Goal: Information Seeking & Learning: Learn about a topic

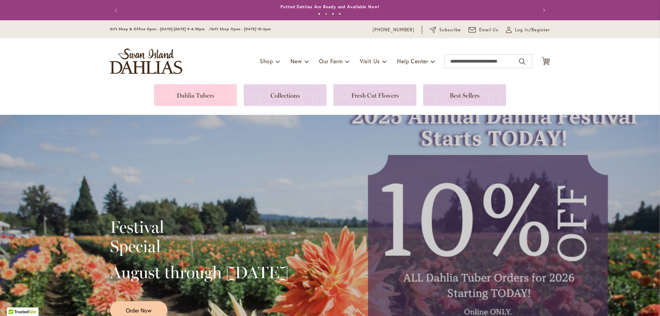
click at [204, 91] on link at bounding box center [195, 95] width 83 height 22
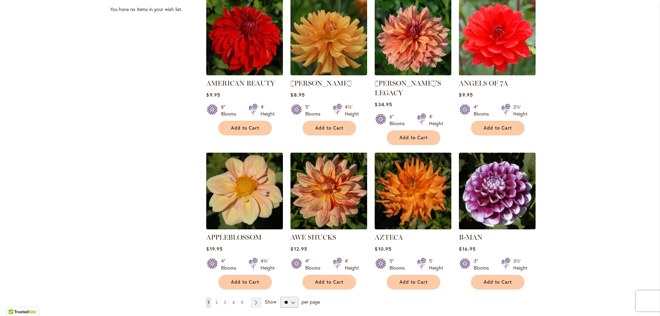
scroll to position [481, 0]
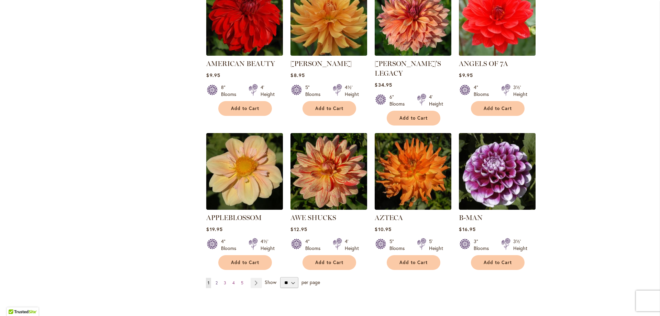
click at [216, 280] on span "2" at bounding box center [217, 282] width 2 height 5
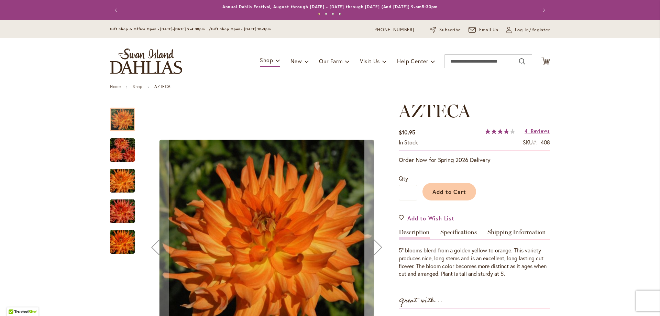
click at [369, 242] on div "Next" at bounding box center [379, 247] width 28 height 28
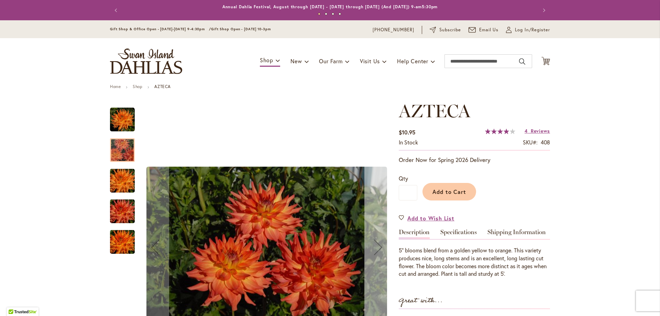
click at [369, 242] on div "Next" at bounding box center [379, 247] width 28 height 28
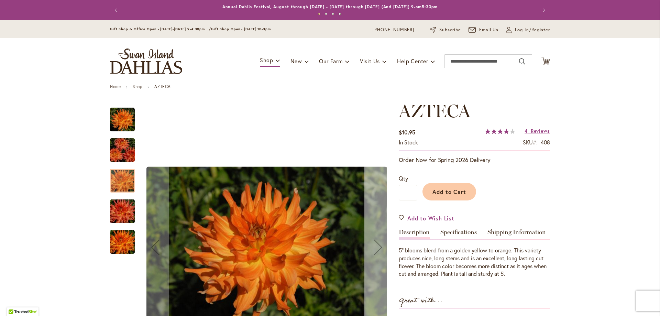
click at [369, 242] on div "Next" at bounding box center [379, 247] width 28 height 28
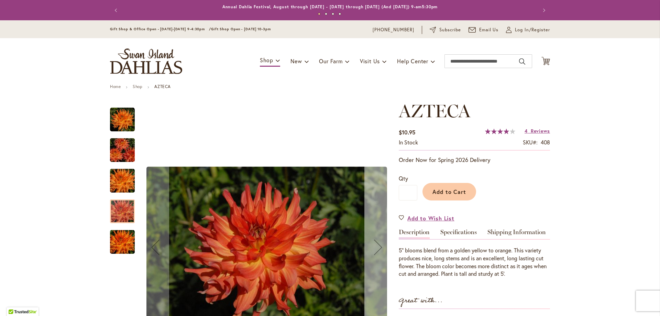
click at [369, 243] on div "Next" at bounding box center [379, 247] width 28 height 28
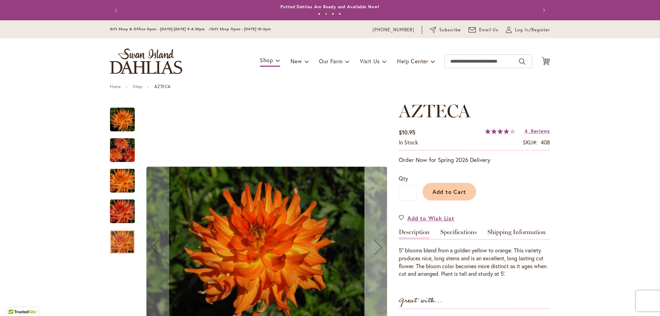
click at [369, 243] on div "Next" at bounding box center [379, 247] width 28 height 28
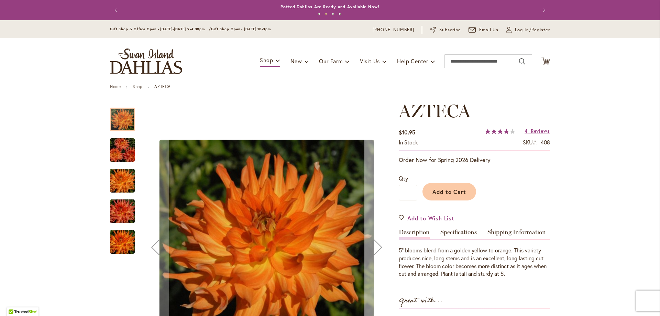
click at [369, 243] on div "Next" at bounding box center [379, 247] width 28 height 28
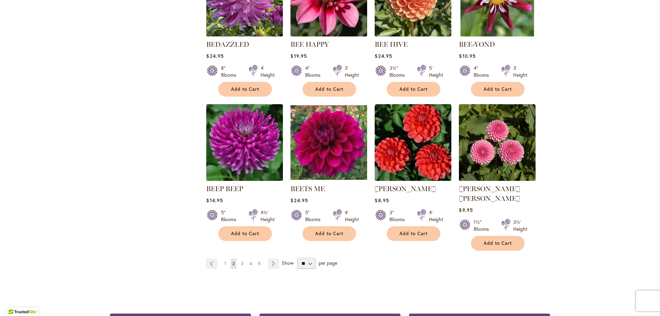
scroll to position [516, 0]
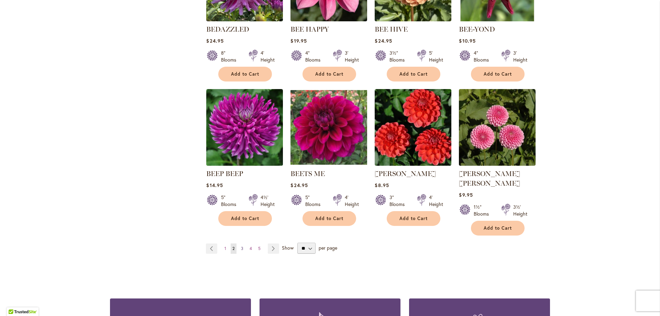
click at [241, 246] on span "3" at bounding box center [242, 248] width 2 height 5
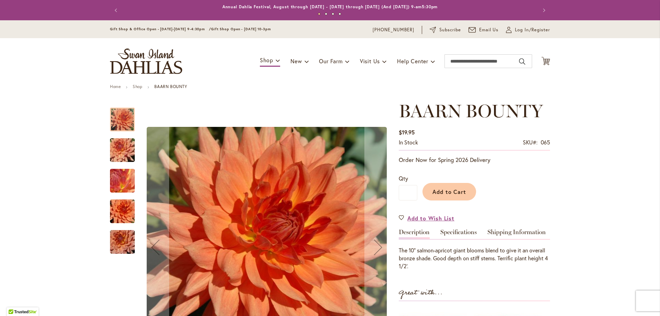
click at [127, 148] on img "Baarn Bounty" at bounding box center [123, 150] width 50 height 37
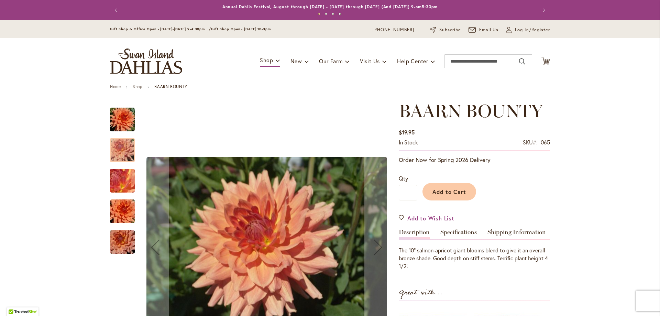
click at [117, 180] on img "Baarn Bounty" at bounding box center [123, 180] width 50 height 37
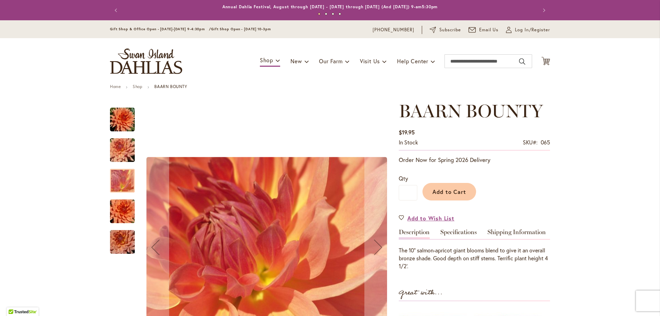
click at [115, 212] on img "Baarn Bounty" at bounding box center [123, 211] width 50 height 33
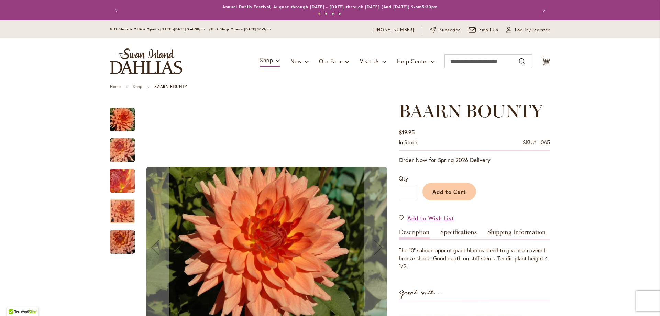
click at [124, 246] on img "Baarn Bounty" at bounding box center [123, 242] width 50 height 33
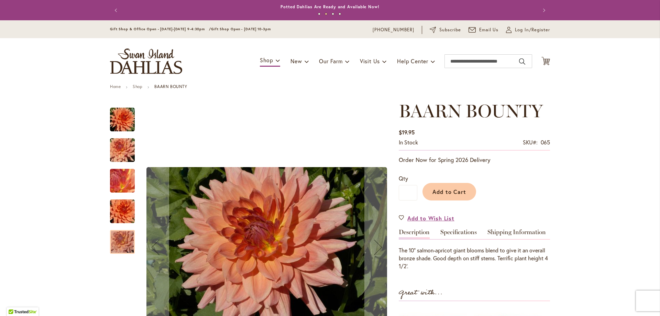
click at [126, 148] on img "Baarn Bounty" at bounding box center [123, 150] width 50 height 37
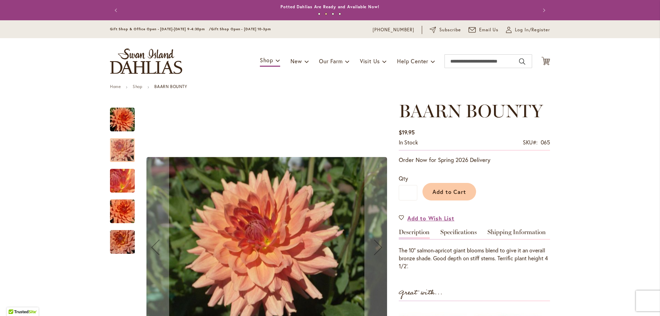
click at [121, 187] on img "Baarn Bounty" at bounding box center [123, 180] width 50 height 37
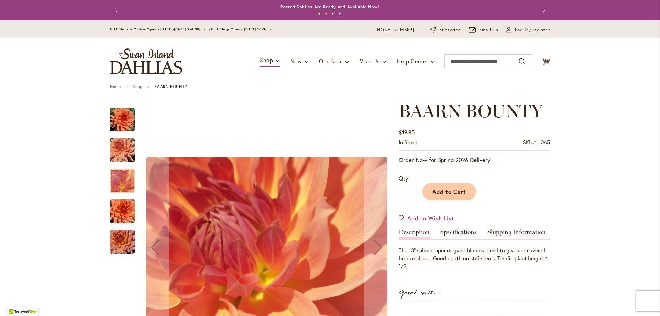
click at [116, 123] on img "Baarn Bounty" at bounding box center [122, 119] width 25 height 25
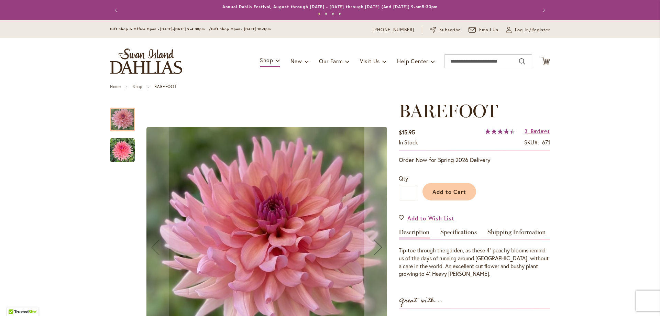
click at [121, 145] on img "BAREFOOT" at bounding box center [122, 150] width 25 height 25
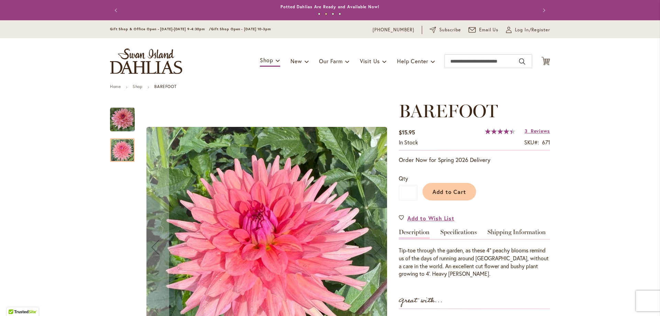
click at [123, 122] on img "BAREFOOT" at bounding box center [122, 119] width 25 height 25
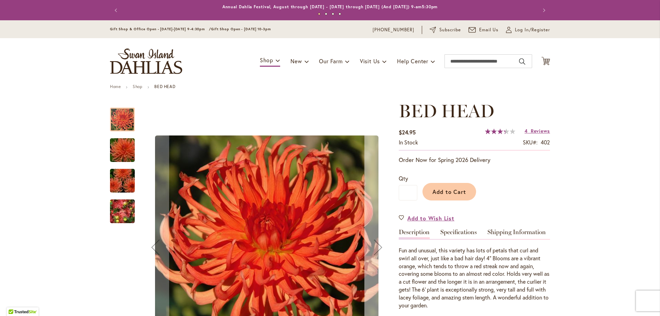
click at [375, 247] on div "Next" at bounding box center [379, 247] width 28 height 28
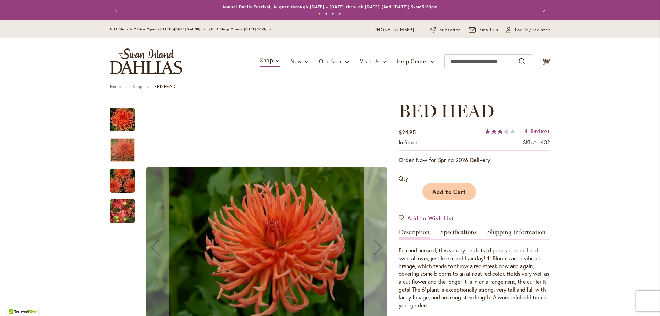
click at [375, 247] on div "Next" at bounding box center [379, 247] width 28 height 28
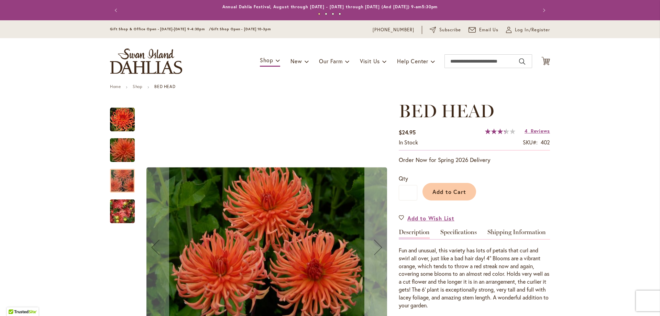
click at [375, 247] on div "Next" at bounding box center [379, 247] width 28 height 28
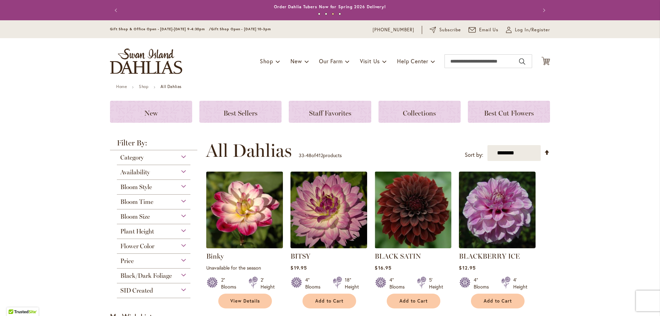
click at [244, 206] on img at bounding box center [245, 210] width 80 height 80
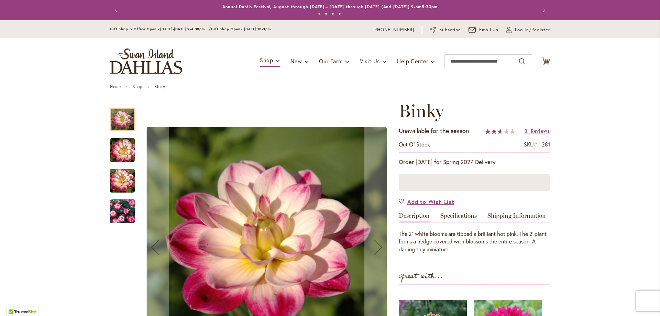
click at [121, 197] on div "Binky" at bounding box center [122, 208] width 25 height 31
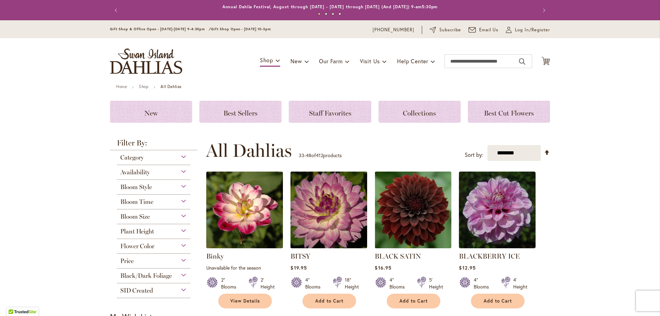
scroll to position [69, 0]
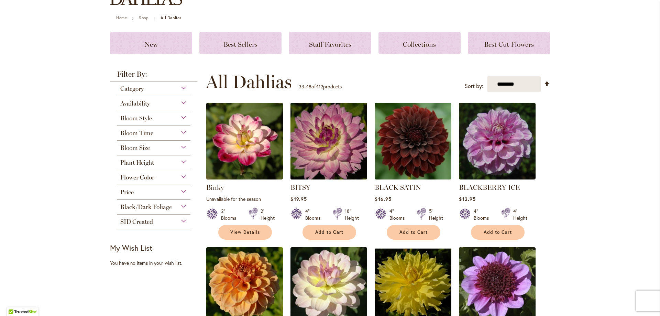
click at [334, 146] on img at bounding box center [329, 141] width 80 height 80
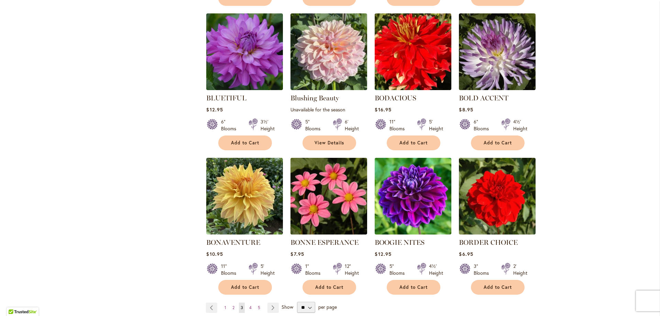
scroll to position [481, 0]
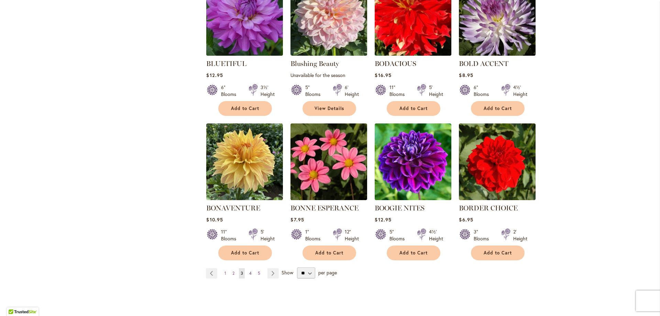
click at [249, 273] on span "4" at bounding box center [250, 273] width 2 height 5
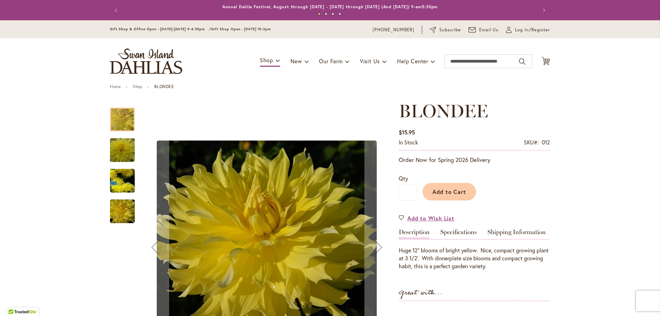
click at [113, 153] on img "Blondee" at bounding box center [123, 150] width 50 height 33
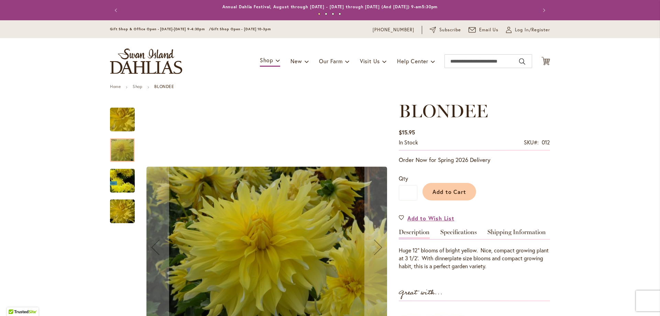
click at [118, 179] on img "Blondee" at bounding box center [123, 181] width 50 height 45
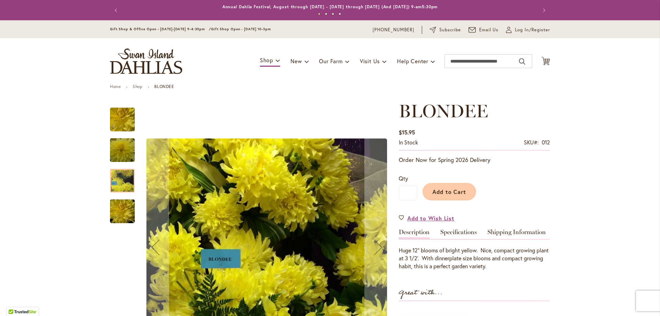
click at [120, 214] on img "Blondee" at bounding box center [123, 211] width 50 height 33
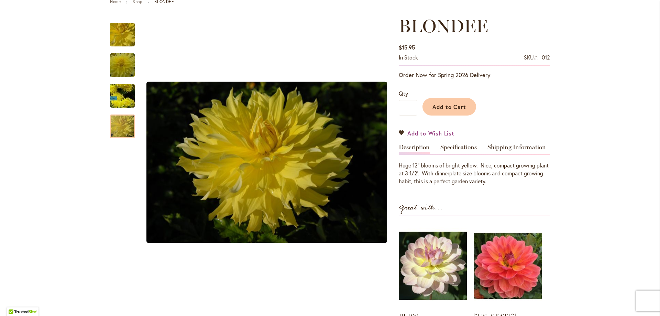
scroll to position [103, 0]
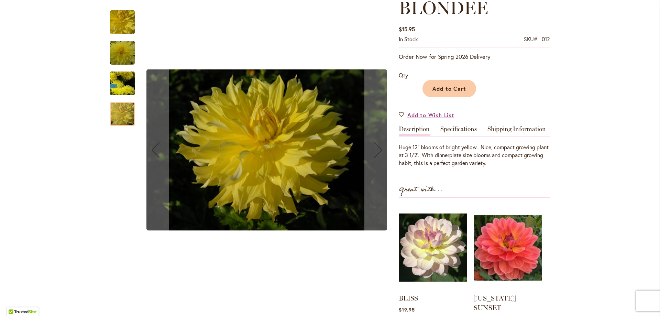
click at [122, 19] on img "Blondee" at bounding box center [122, 22] width 49 height 47
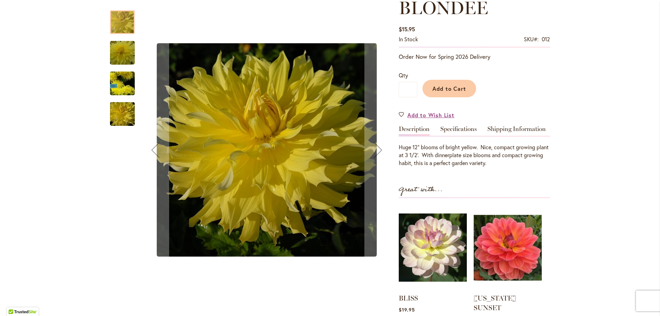
click at [118, 51] on img "Blondee" at bounding box center [123, 52] width 50 height 33
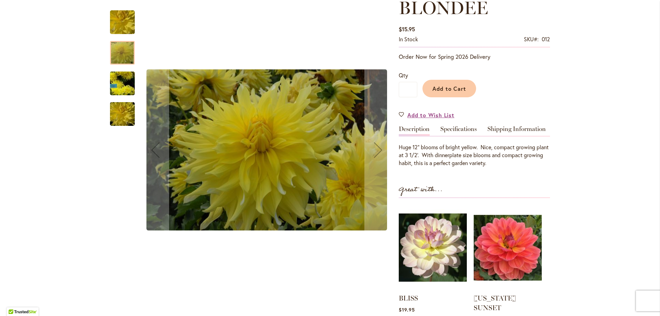
click at [124, 89] on img "Blondee" at bounding box center [123, 83] width 50 height 45
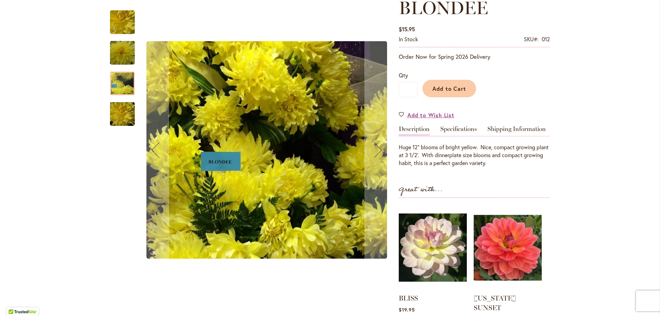
click at [128, 115] on img "Blondee" at bounding box center [123, 114] width 50 height 33
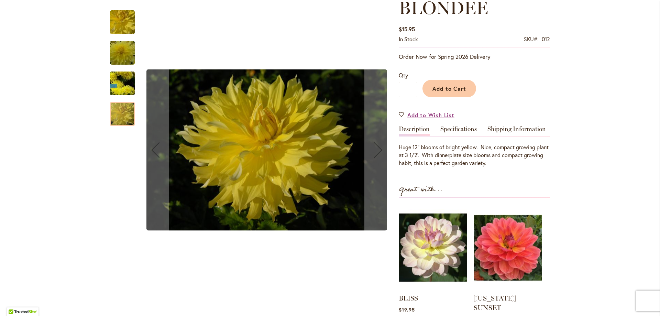
drag, startPoint x: 117, startPoint y: 16, endPoint x: 116, endPoint y: 1, distance: 14.9
click at [117, 13] on img "Blondee" at bounding box center [122, 22] width 49 height 47
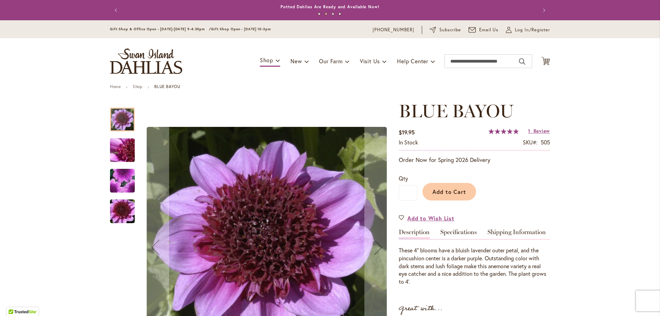
click at [125, 150] on img "BLUE BAYOU" at bounding box center [123, 150] width 50 height 37
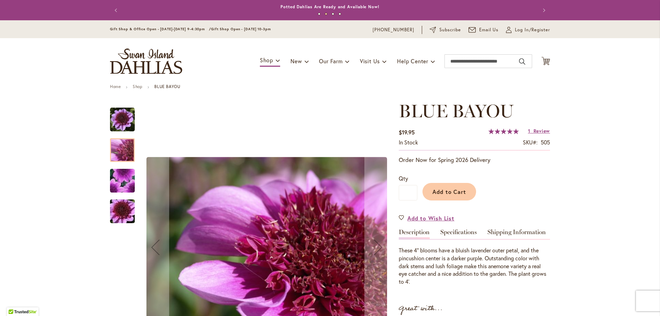
click at [120, 175] on img "BLUE BAYOU" at bounding box center [122, 180] width 49 height 47
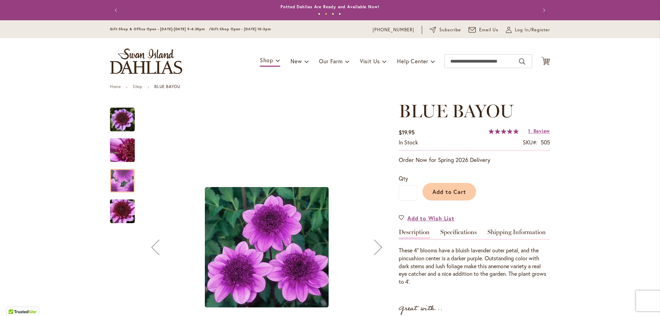
click at [123, 215] on img "BLUE BAYOU" at bounding box center [123, 211] width 50 height 33
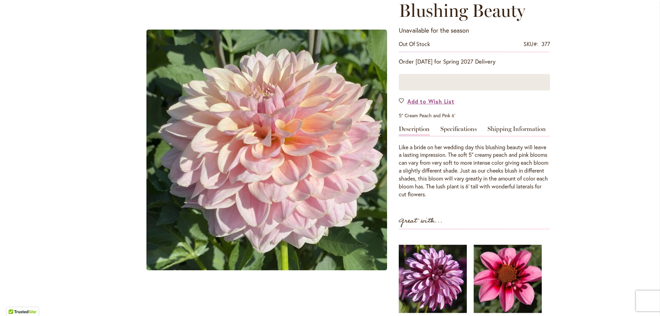
scroll to position [103, 0]
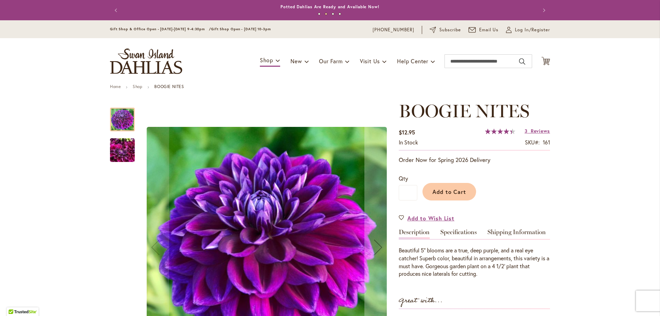
click at [124, 134] on div "BOOGIE NITES" at bounding box center [122, 146] width 25 height 31
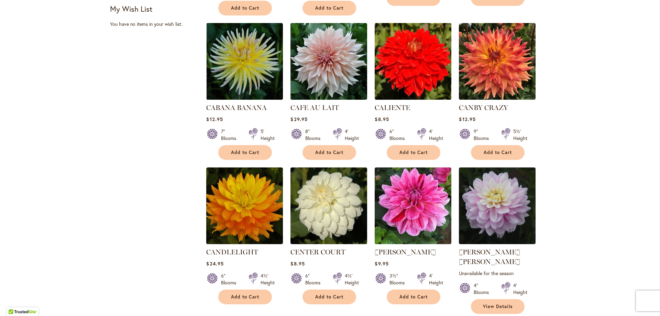
scroll to position [481, 0]
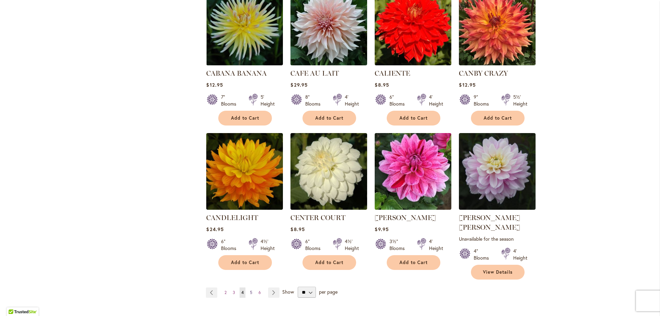
click at [250, 287] on link "Page 5" at bounding box center [251, 292] width 6 height 10
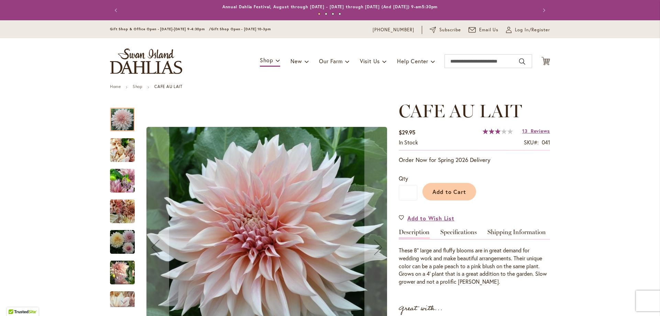
click at [117, 182] on img "Café Au Lait" at bounding box center [122, 180] width 25 height 33
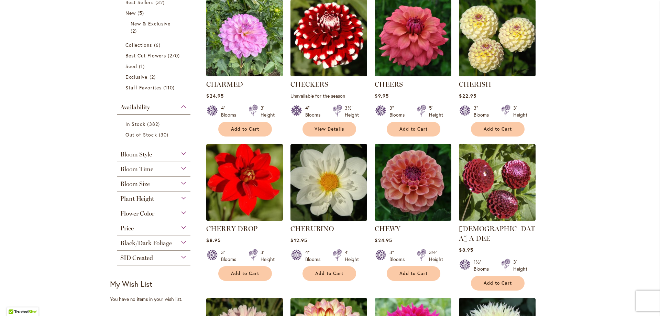
scroll to position [241, 0]
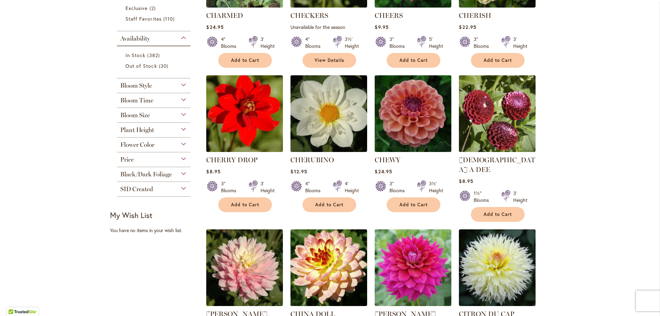
click at [393, 108] on img at bounding box center [413, 114] width 80 height 80
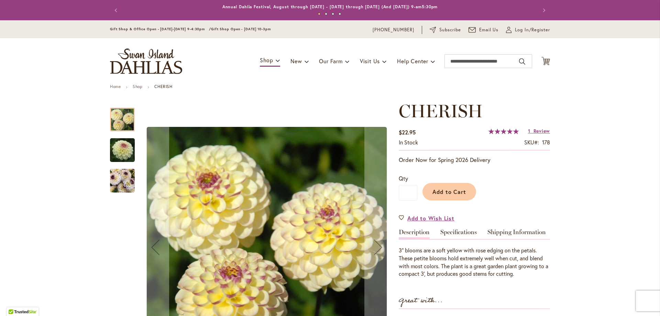
click at [118, 150] on img "CHERISH" at bounding box center [123, 150] width 50 height 33
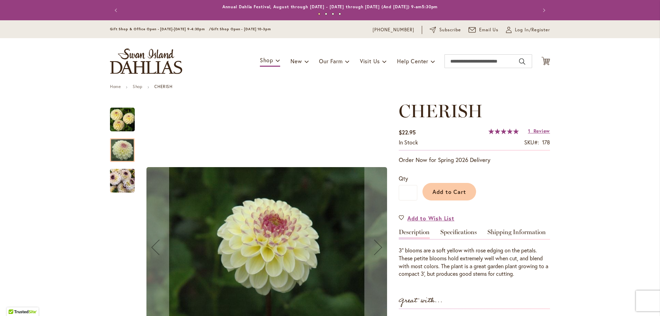
click at [122, 187] on img "CHERISH" at bounding box center [122, 180] width 25 height 33
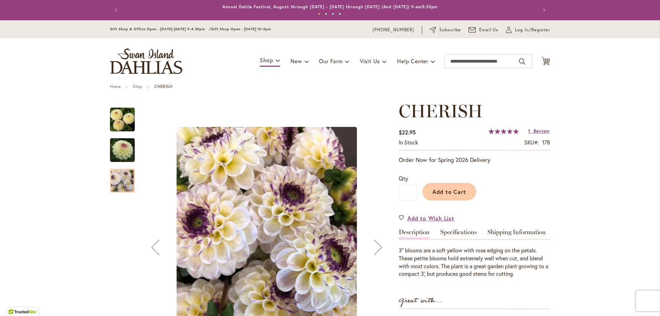
click at [118, 122] on img "CHERISH" at bounding box center [122, 119] width 25 height 25
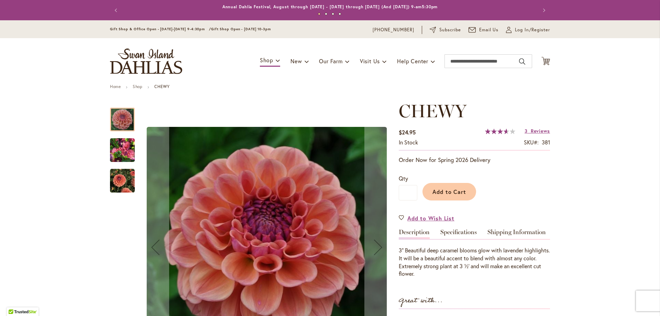
click at [118, 147] on img "CHEWY" at bounding box center [122, 150] width 25 height 33
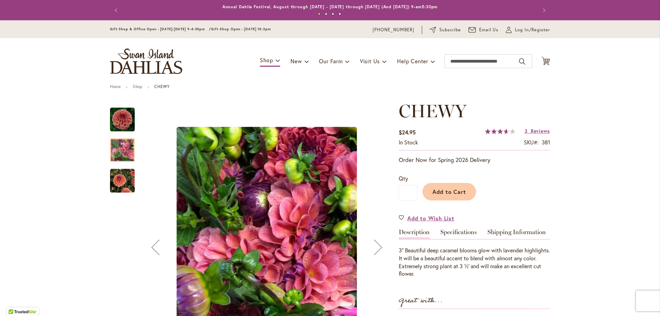
click at [118, 169] on div "CHEWY" at bounding box center [122, 177] width 25 height 31
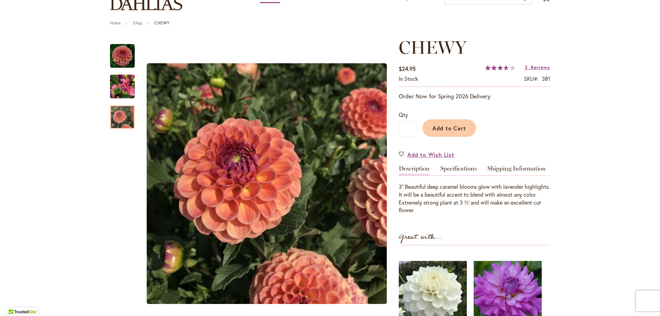
scroll to position [69, 0]
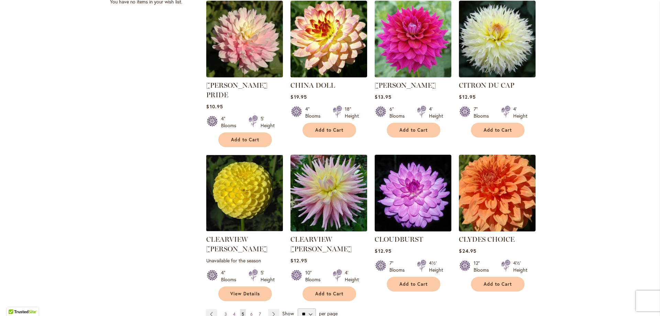
scroll to position [481, 0]
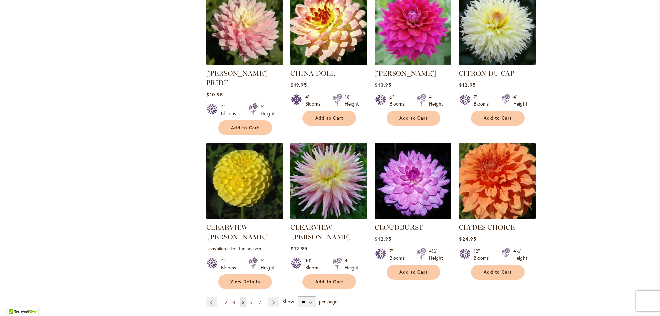
click at [251, 297] on link "Page 6" at bounding box center [252, 302] width 6 height 10
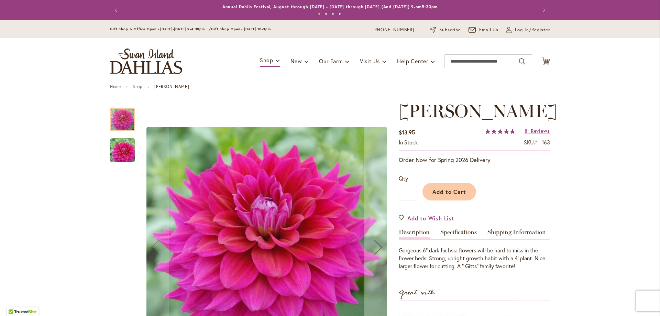
click at [122, 151] on img "CHLOE JANAE" at bounding box center [123, 150] width 50 height 33
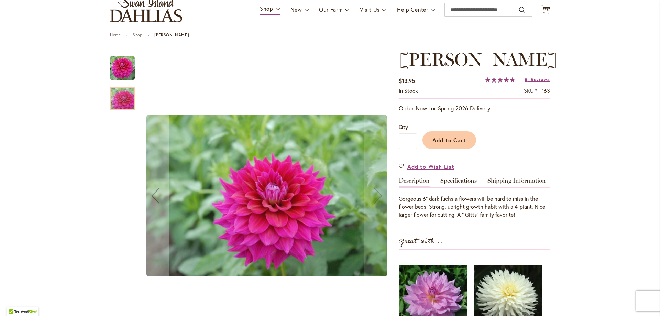
scroll to position [103, 0]
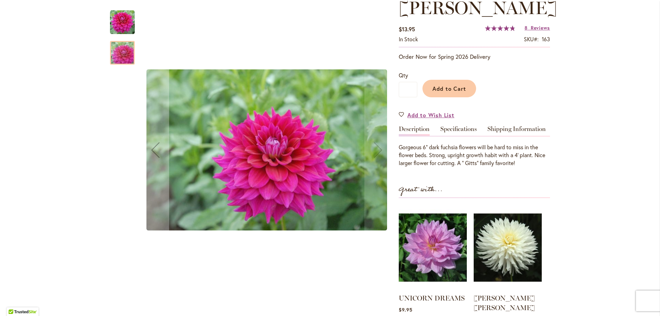
click at [127, 28] on img "CHLOE JANAE" at bounding box center [122, 22] width 25 height 25
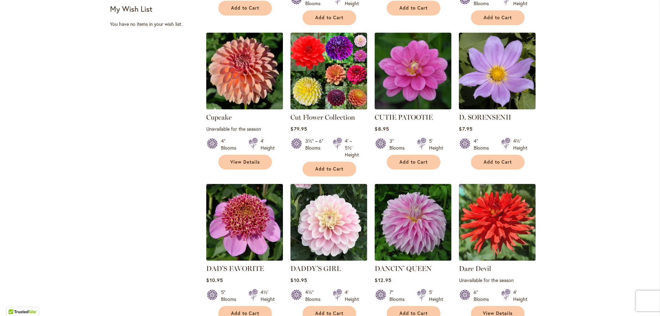
scroll to position [481, 0]
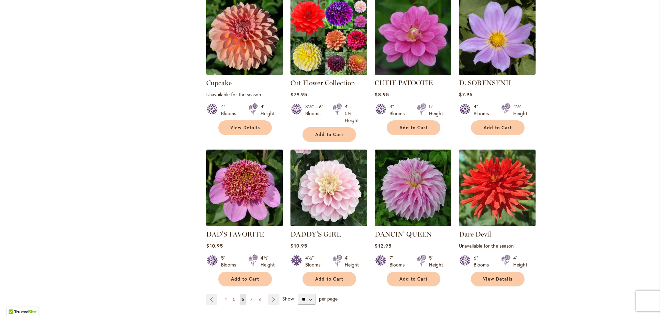
click at [250, 297] on span "7" at bounding box center [251, 299] width 2 height 5
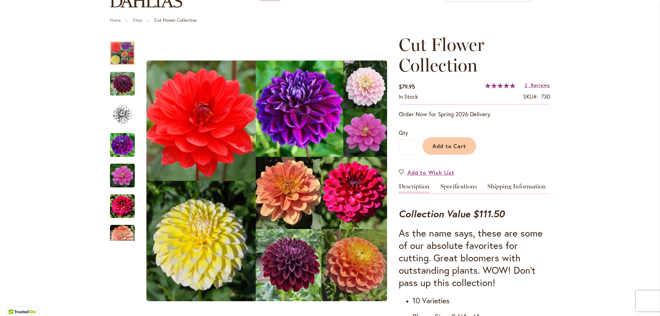
scroll to position [69, 0]
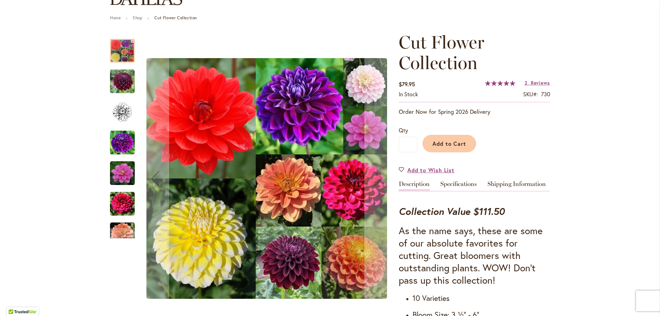
click at [124, 142] on img "Cut Flower Collection" at bounding box center [122, 142] width 25 height 25
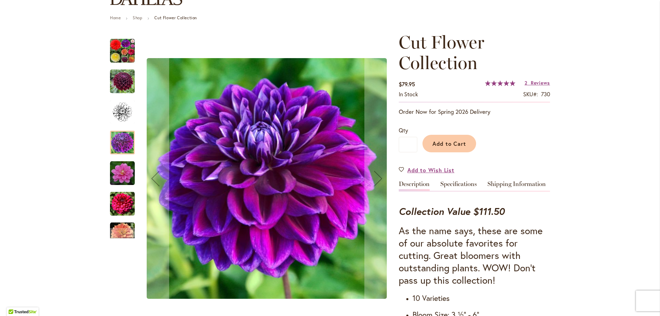
click at [118, 177] on img "Cut Flower Collection" at bounding box center [122, 173] width 25 height 25
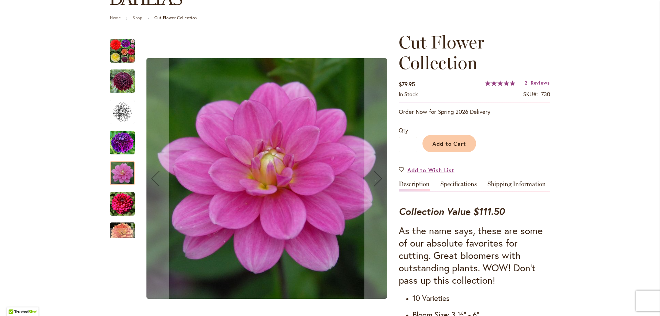
click at [119, 200] on img "Cut Flower Collection" at bounding box center [122, 204] width 25 height 25
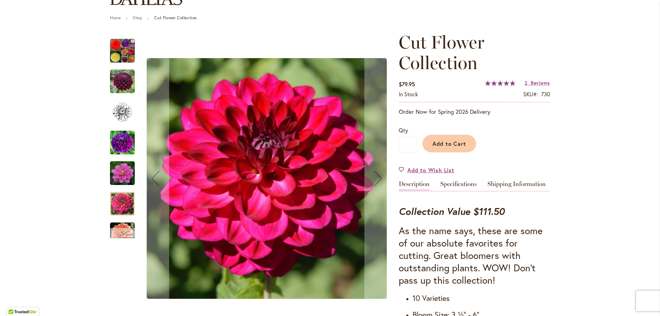
click at [113, 235] on div "Next" at bounding box center [122, 233] width 25 height 10
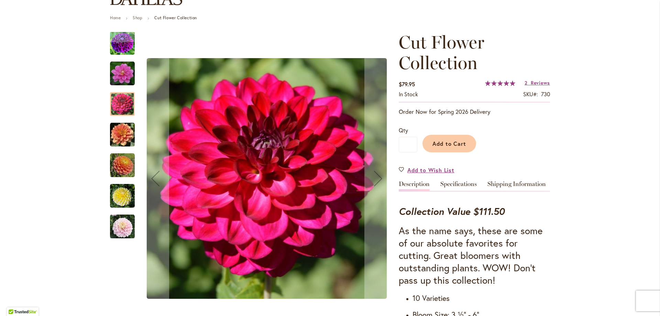
click at [121, 202] on img "Cut Flower Collection" at bounding box center [122, 196] width 25 height 25
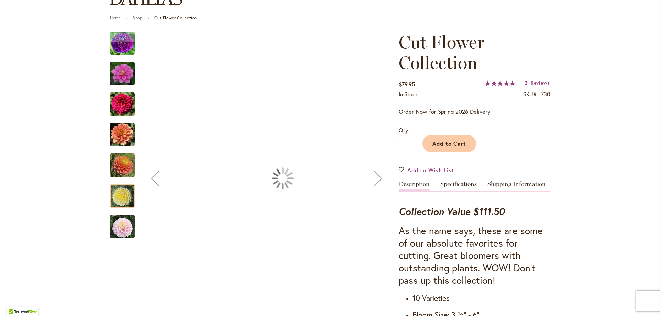
click at [120, 225] on img "Cut Flower Collection" at bounding box center [122, 226] width 25 height 25
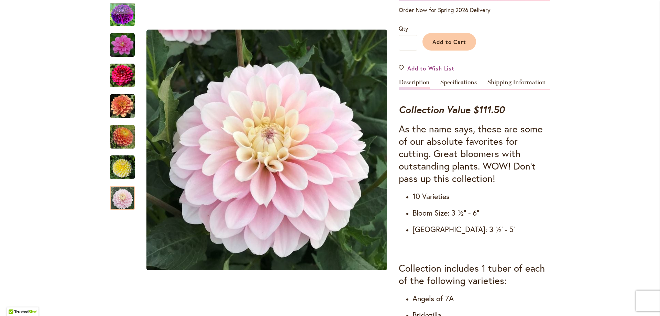
scroll to position [172, 0]
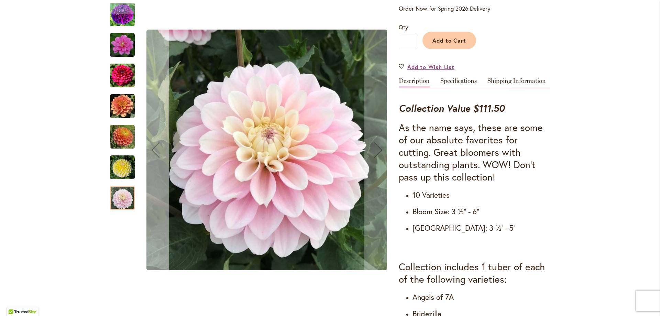
click at [150, 151] on div "Previous" at bounding box center [156, 150] width 28 height 28
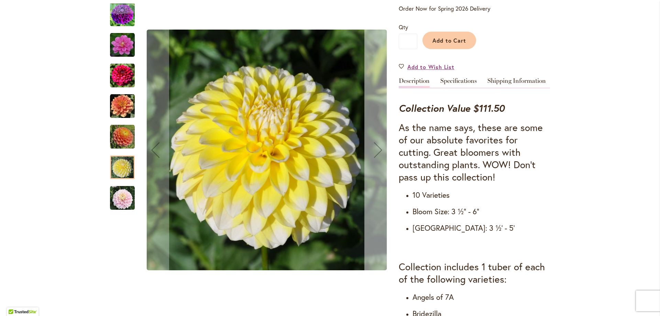
click at [375, 149] on div "Next" at bounding box center [379, 150] width 28 height 28
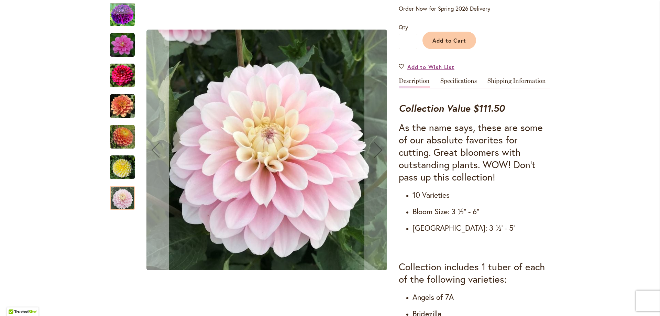
click at [152, 150] on div "Previous" at bounding box center [156, 150] width 28 height 28
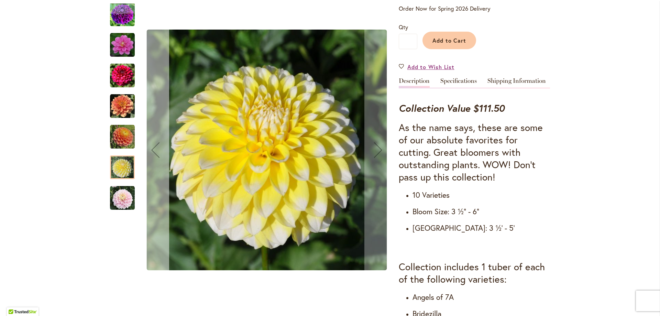
click at [152, 150] on div "Previous" at bounding box center [156, 150] width 28 height 28
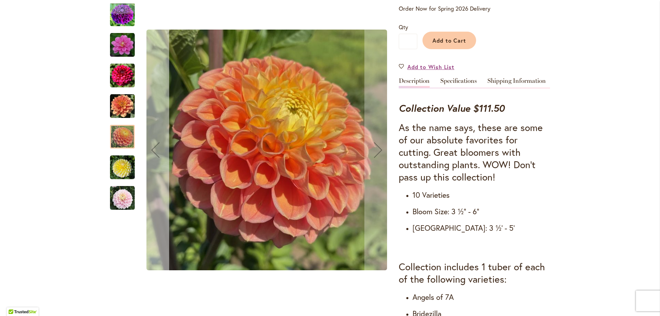
click at [152, 150] on div "Previous" at bounding box center [156, 150] width 28 height 28
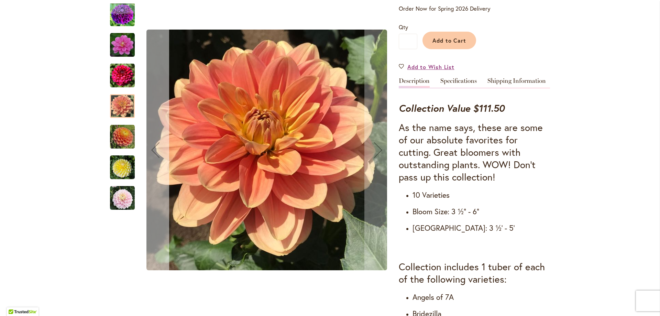
click at [152, 150] on div "Previous" at bounding box center [156, 150] width 28 height 28
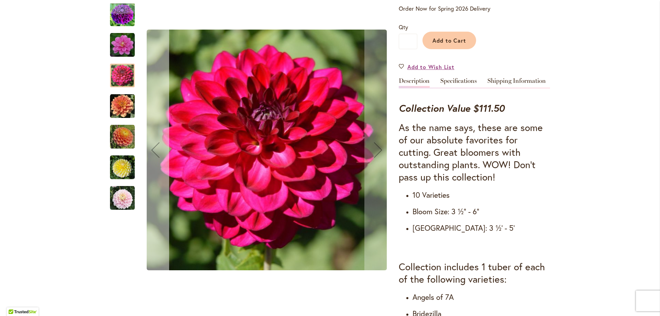
click at [152, 150] on div "Previous" at bounding box center [156, 150] width 28 height 28
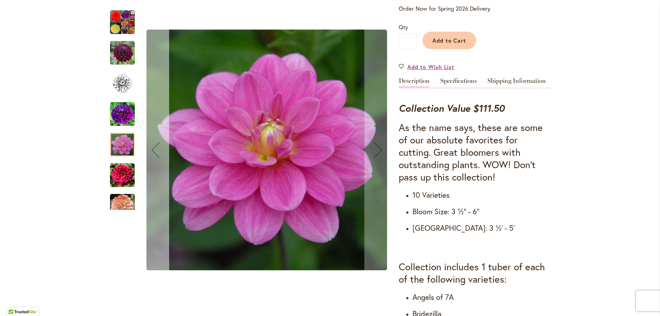
click at [152, 150] on div "Previous" at bounding box center [156, 150] width 28 height 28
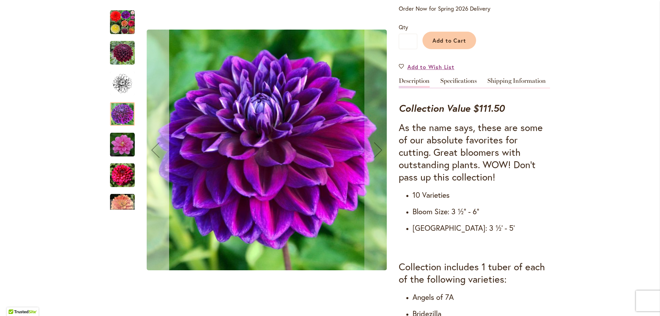
click at [152, 150] on div "Previous" at bounding box center [156, 150] width 28 height 28
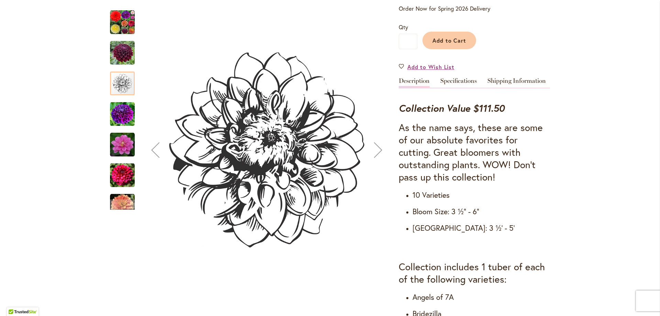
click at [152, 150] on div "Previous" at bounding box center [156, 150] width 28 height 28
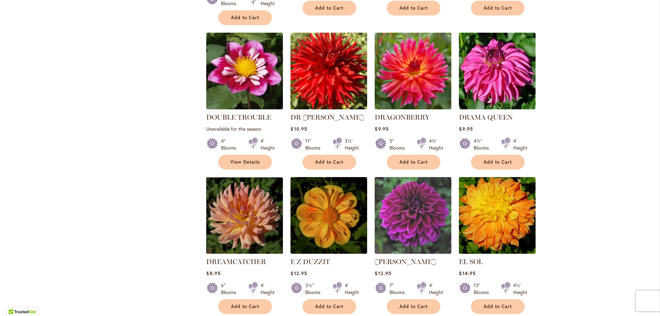
scroll to position [481, 0]
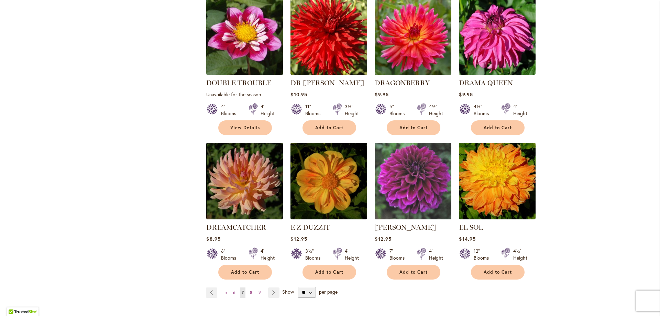
click at [405, 151] on img at bounding box center [413, 181] width 80 height 80
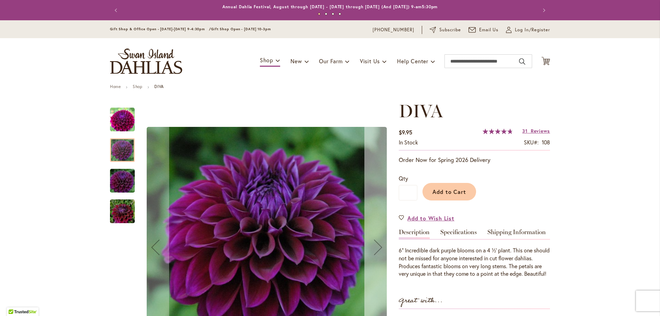
click at [374, 246] on div "Next" at bounding box center [379, 247] width 28 height 28
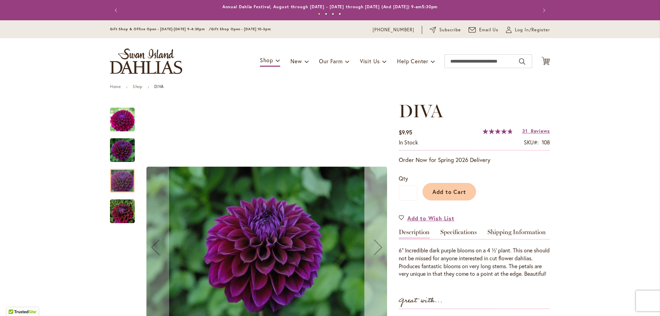
click at [374, 246] on div "Next" at bounding box center [379, 247] width 28 height 28
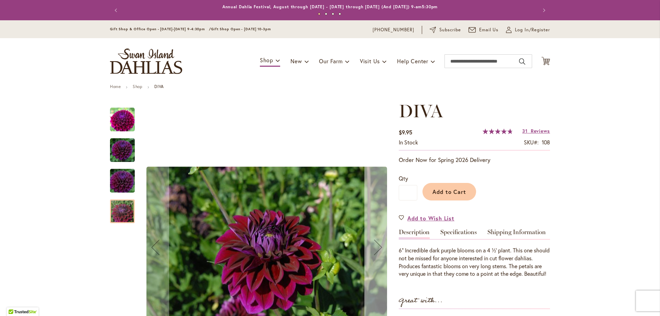
click at [374, 246] on div "Next" at bounding box center [379, 247] width 28 height 28
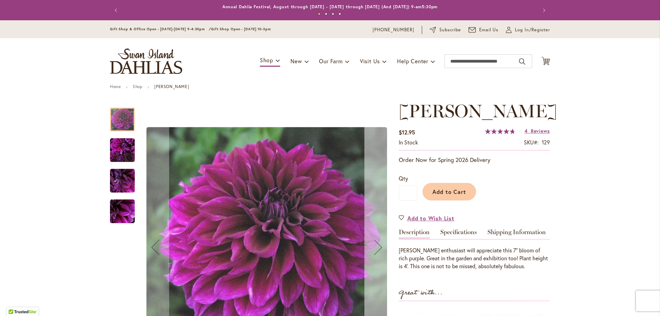
click at [377, 248] on div "Next" at bounding box center [379, 247] width 28 height 28
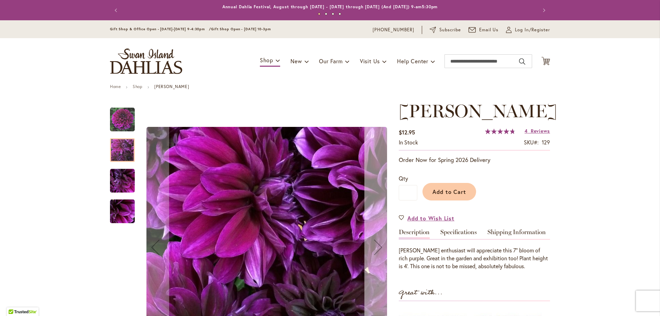
click at [377, 248] on div "Next" at bounding box center [379, 247] width 28 height 28
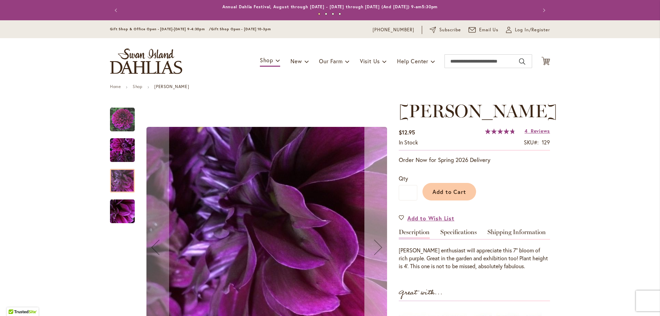
click at [377, 248] on div "Next" at bounding box center [379, 247] width 28 height 28
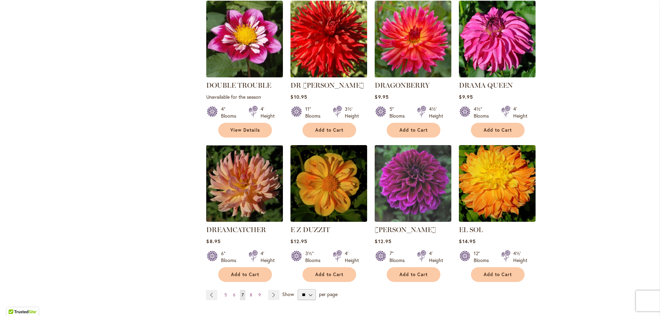
scroll to position [481, 0]
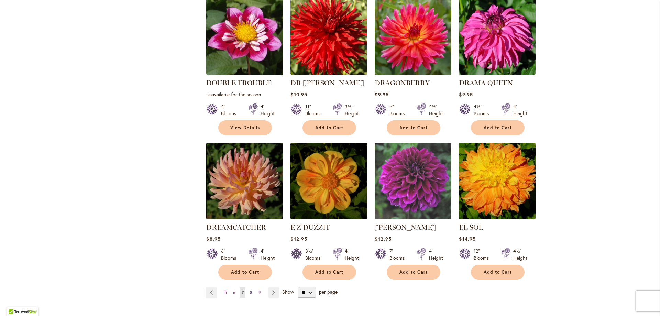
click at [250, 290] on span "8" at bounding box center [251, 292] width 2 height 5
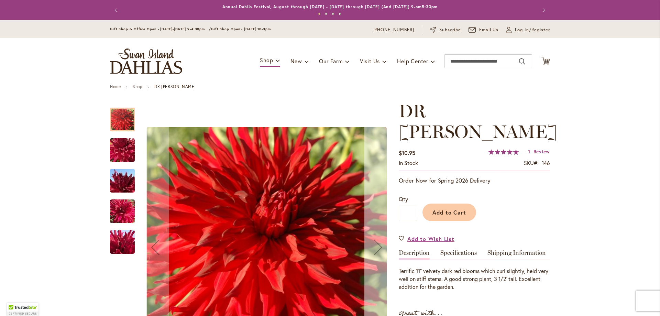
click at [376, 244] on div "Next" at bounding box center [379, 247] width 28 height 28
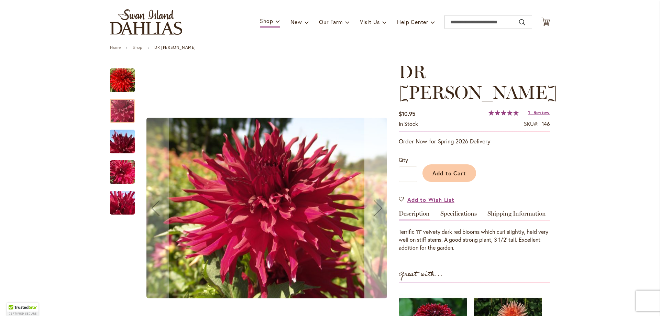
scroll to position [103, 0]
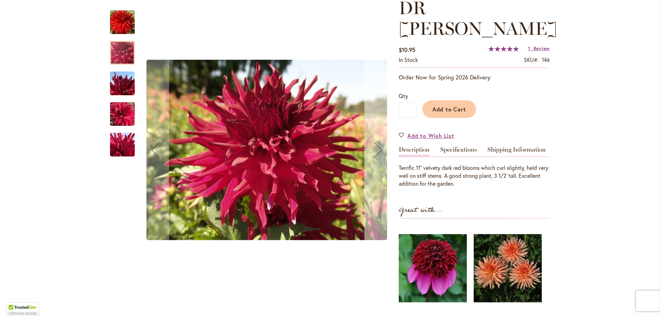
click at [373, 147] on div "Next" at bounding box center [379, 150] width 28 height 28
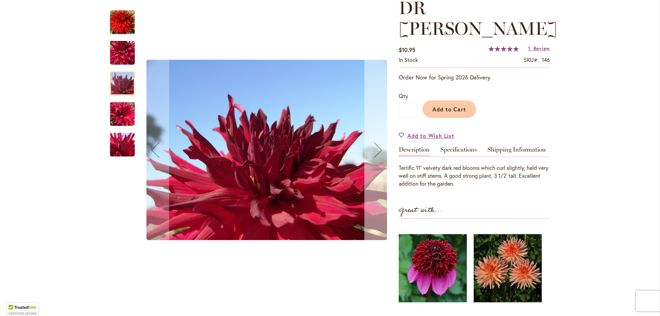
click at [373, 147] on div "Next" at bounding box center [379, 150] width 28 height 28
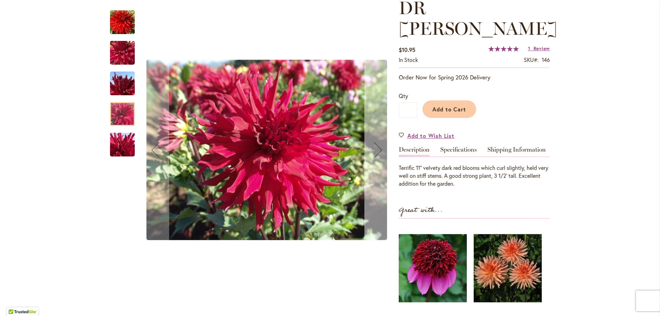
click at [373, 147] on div "Next" at bounding box center [379, 150] width 28 height 28
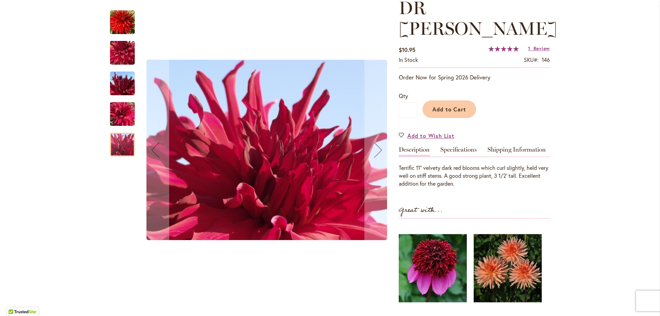
click at [114, 16] on img "DR LES" at bounding box center [122, 22] width 25 height 25
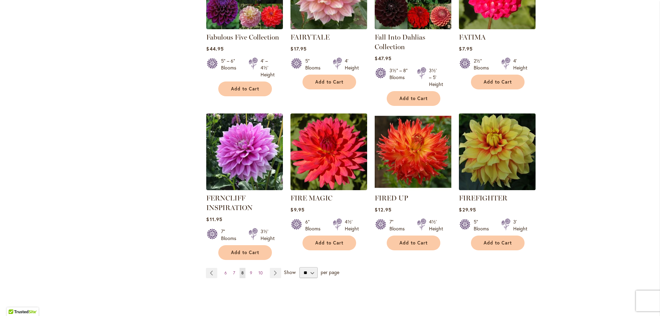
scroll to position [516, 0]
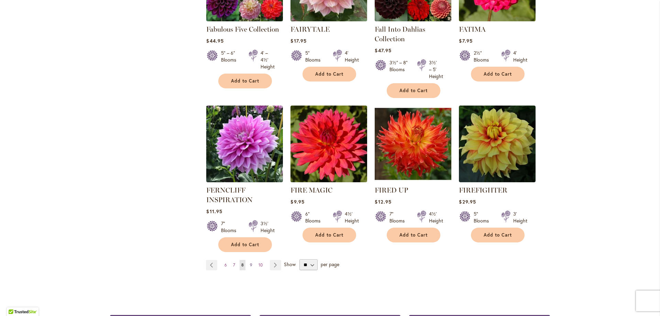
click at [250, 265] on span "9" at bounding box center [251, 264] width 2 height 5
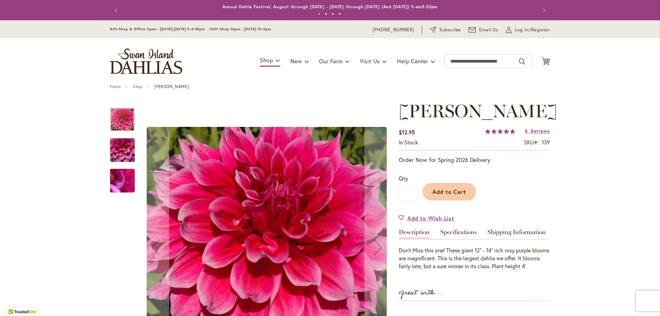
click at [118, 148] on img "EMORY PAUL" at bounding box center [123, 150] width 50 height 37
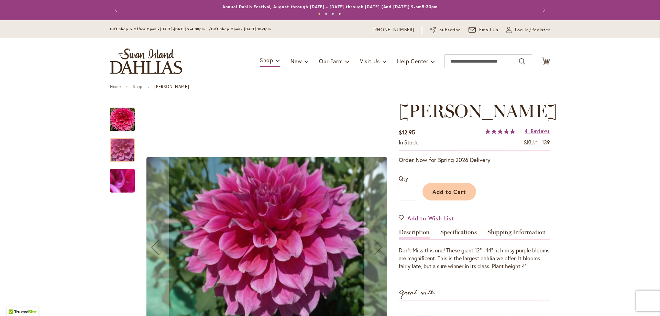
click at [120, 186] on img "EMORY PAUL" at bounding box center [123, 180] width 50 height 37
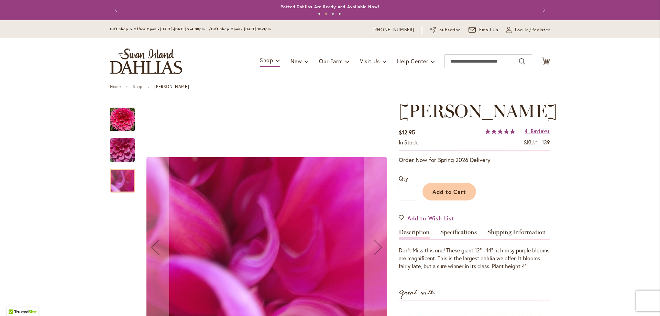
click at [116, 114] on img "EMORY PAUL" at bounding box center [122, 119] width 25 height 25
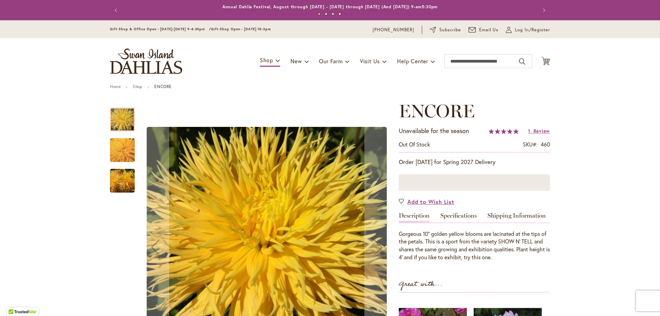
click at [124, 150] on img "ENCORE" at bounding box center [122, 150] width 49 height 47
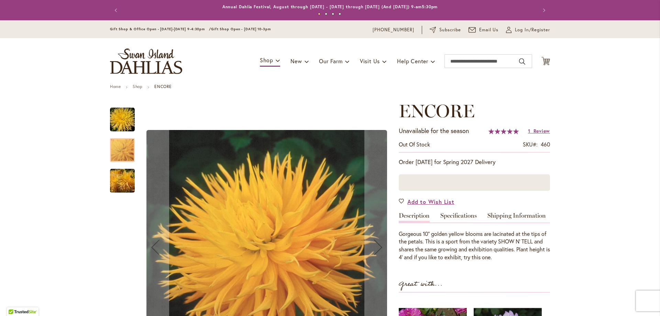
click at [120, 181] on img "ENCORE" at bounding box center [123, 180] width 50 height 33
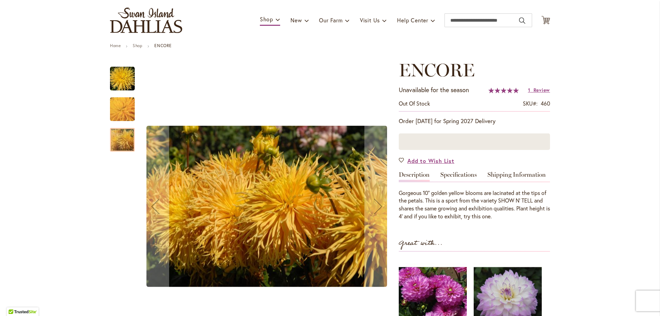
scroll to position [103, 0]
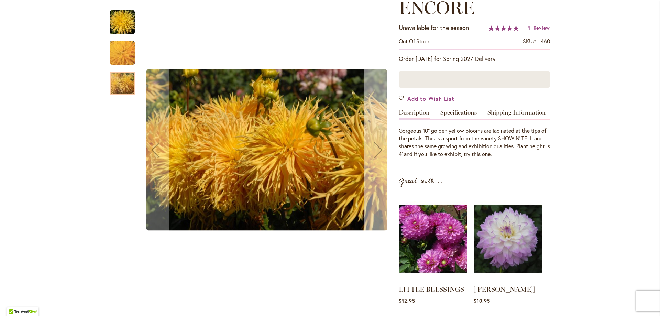
click at [372, 149] on div "Next" at bounding box center [379, 150] width 28 height 28
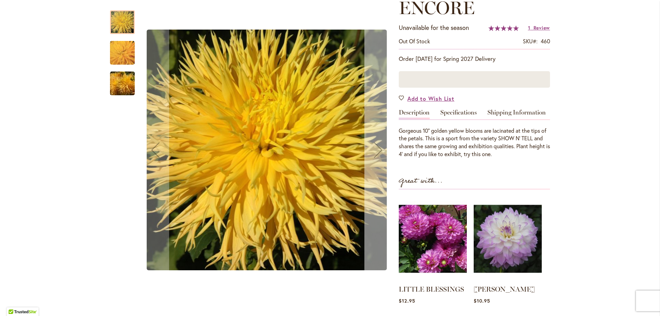
click at [372, 149] on div "Next" at bounding box center [379, 150] width 28 height 28
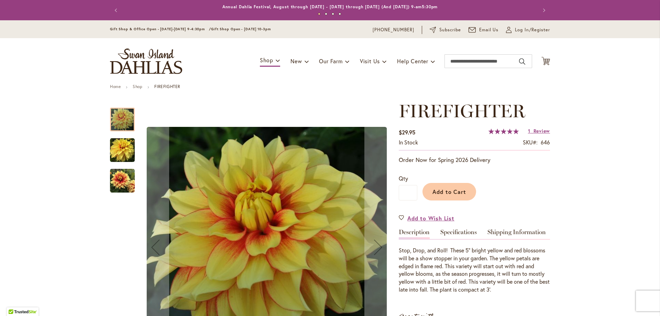
click at [114, 154] on img "FIREFIGHTER" at bounding box center [122, 150] width 25 height 25
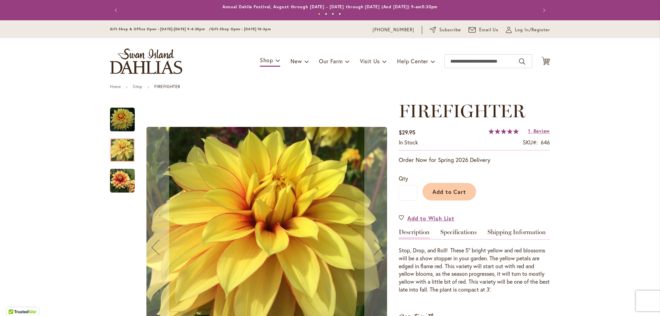
click at [116, 176] on img "FIREFIGHTER" at bounding box center [122, 181] width 25 height 25
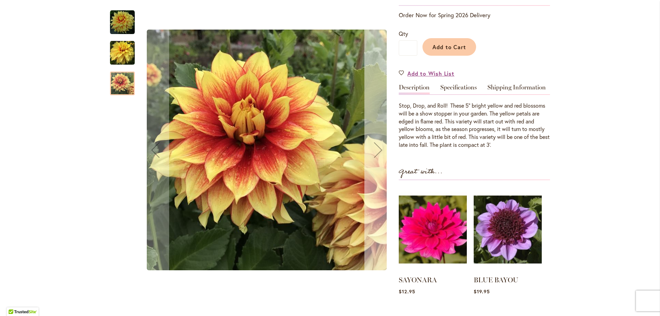
scroll to position [103, 0]
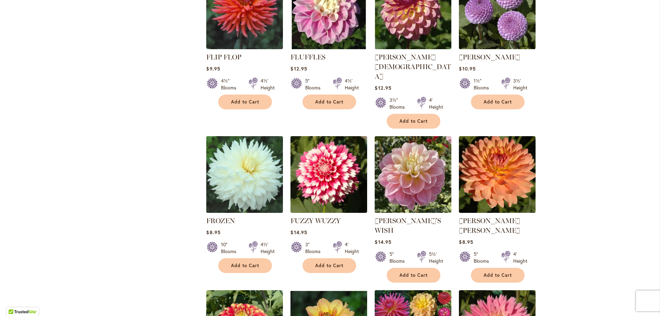
scroll to position [344, 0]
click at [566, 186] on div "Skip to Content Gift Shop & Office Open - Monday-Friday 9-4:30pm / Gift Shop Op…" at bounding box center [330, 239] width 660 height 1127
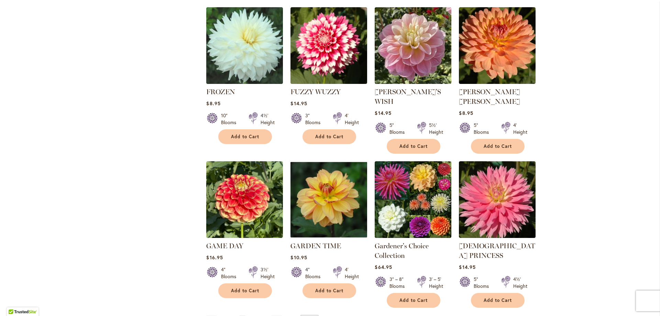
scroll to position [481, 0]
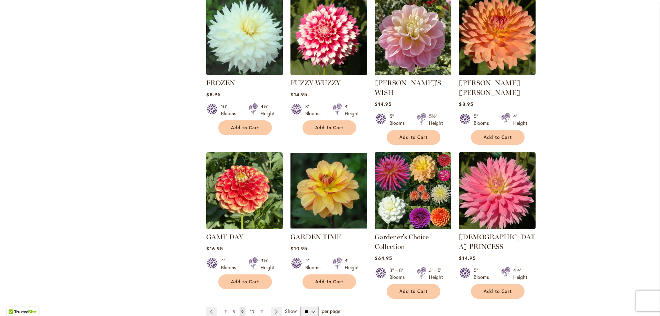
click at [250, 309] on span "10" at bounding box center [252, 311] width 4 height 5
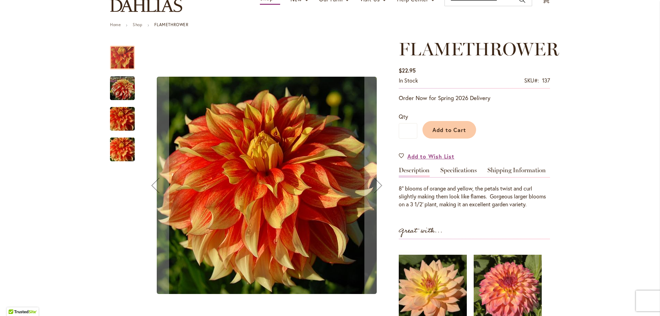
scroll to position [69, 0]
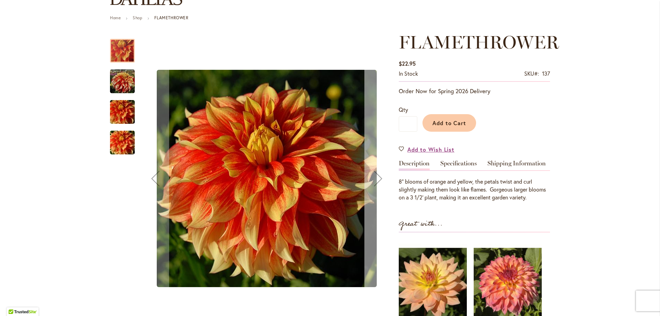
click at [376, 179] on div "Next" at bounding box center [379, 179] width 28 height 28
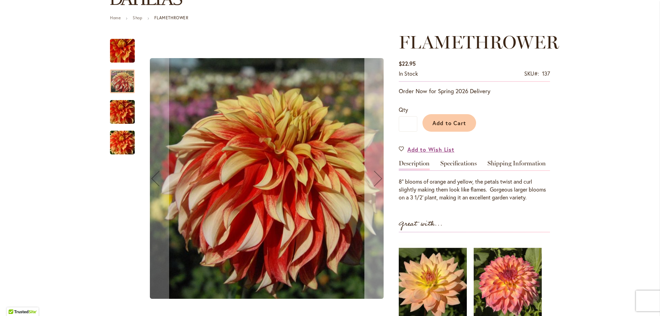
click at [376, 179] on div "Next" at bounding box center [379, 179] width 28 height 28
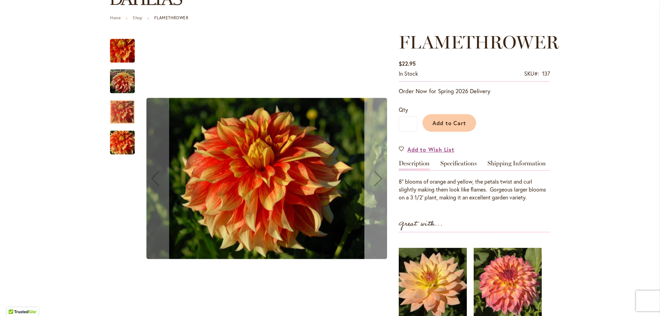
click at [376, 179] on div "Next" at bounding box center [379, 179] width 28 height 28
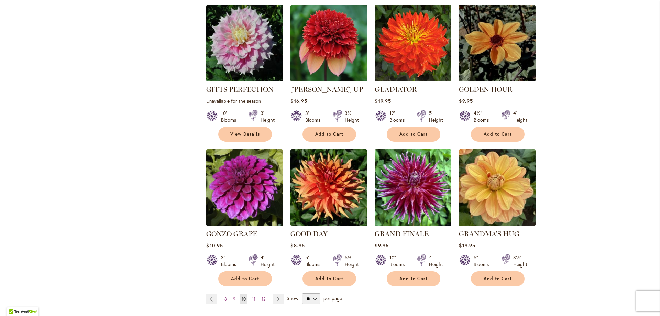
scroll to position [481, 0]
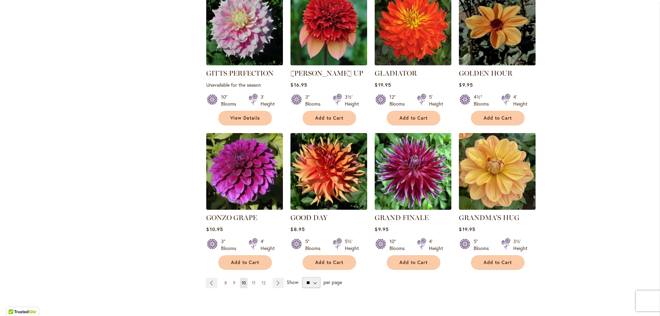
click at [252, 280] on span "11" at bounding box center [253, 282] width 3 height 5
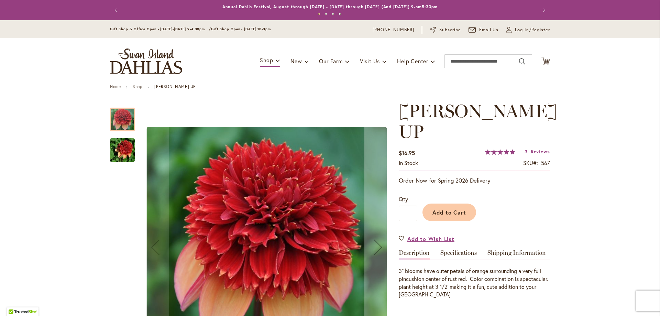
click at [126, 149] on img "GITTY UP" at bounding box center [123, 150] width 50 height 33
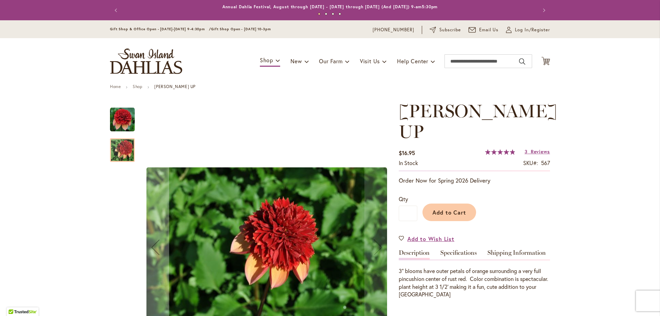
click at [123, 120] on img "GITTY UP" at bounding box center [122, 119] width 25 height 25
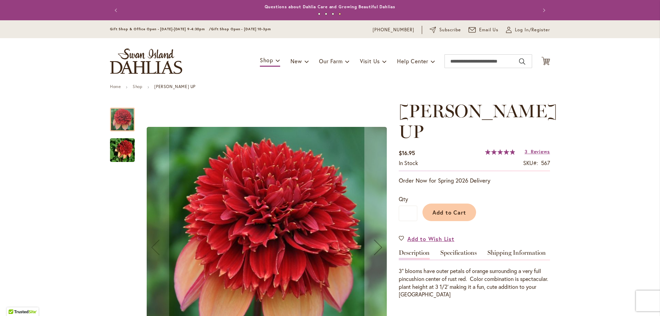
click at [119, 150] on img "GITTY UP" at bounding box center [123, 150] width 50 height 33
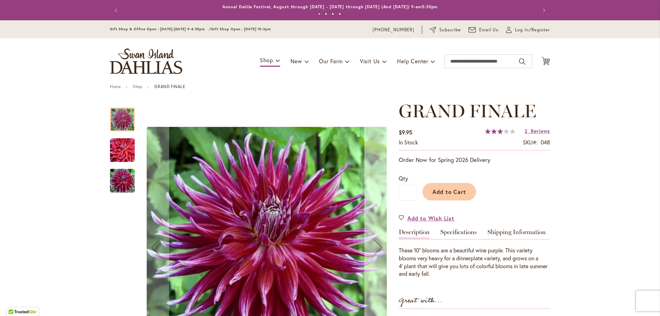
click at [370, 246] on div "Next" at bounding box center [379, 247] width 28 height 28
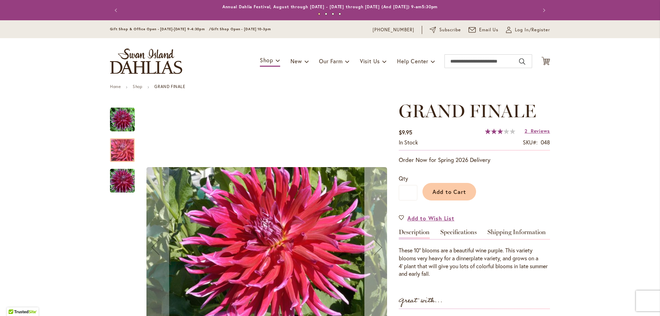
click at [370, 246] on div "Next" at bounding box center [379, 247] width 28 height 28
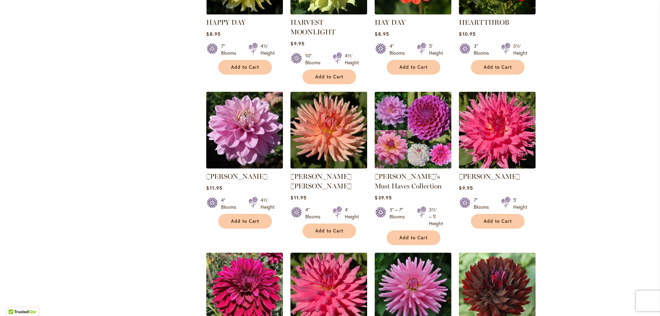
scroll to position [413, 0]
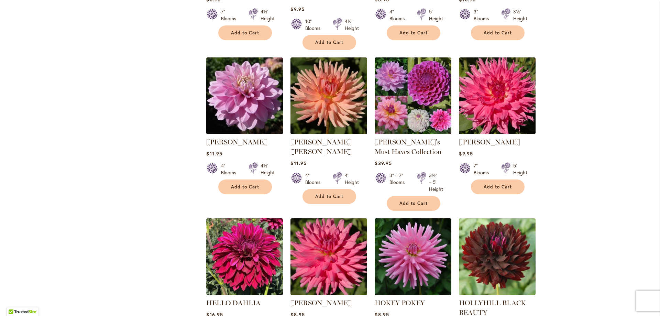
click at [590, 89] on div "Skip to Content Gift Shop & Office Open - [DATE]-[DATE] 9-4:30pm / Gift Shop Op…" at bounding box center [330, 170] width 660 height 1124
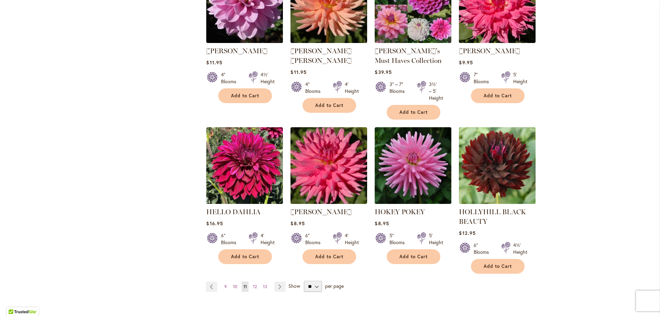
scroll to position [516, 0]
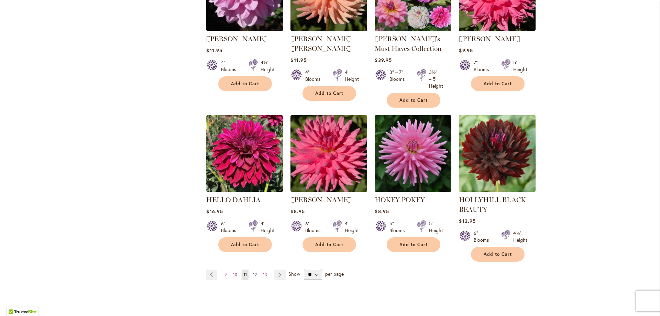
click at [253, 274] on span "12" at bounding box center [255, 274] width 4 height 5
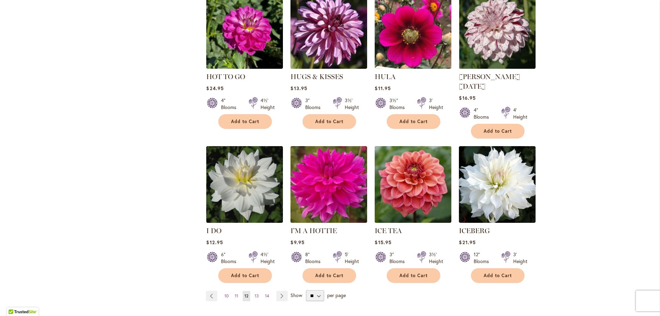
scroll to position [481, 0]
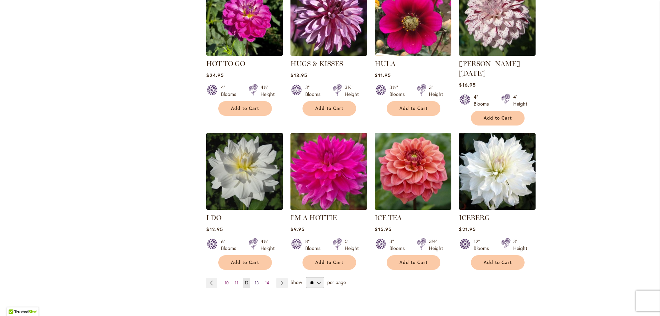
click at [255, 280] on span "13" at bounding box center [257, 282] width 4 height 5
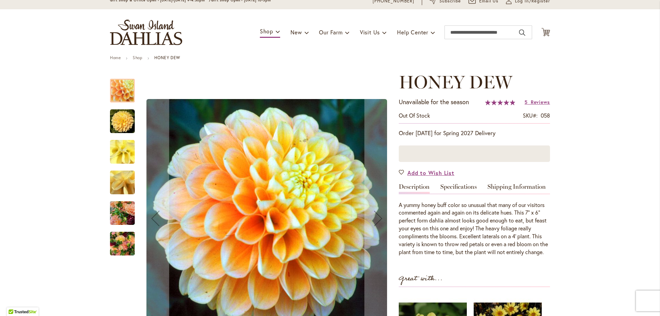
scroll to position [69, 0]
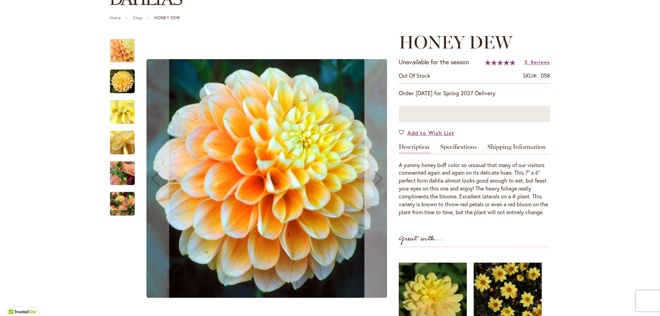
click at [377, 180] on div "Next" at bounding box center [379, 179] width 28 height 28
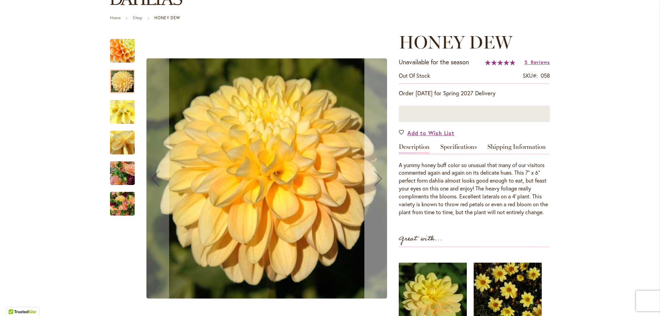
click at [377, 180] on div "Next" at bounding box center [379, 179] width 28 height 28
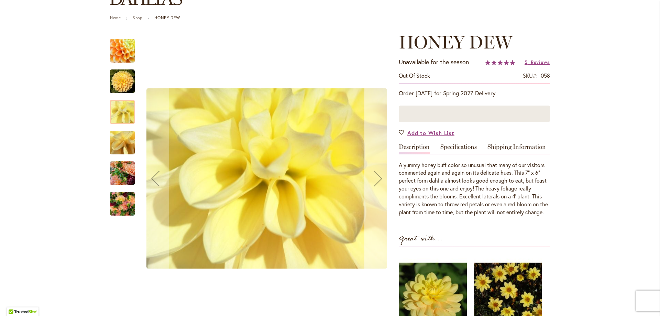
click at [377, 180] on div "Next" at bounding box center [379, 179] width 28 height 28
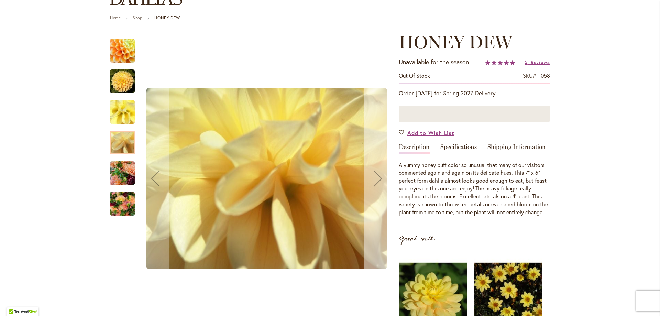
click at [377, 180] on div "Next" at bounding box center [379, 179] width 28 height 28
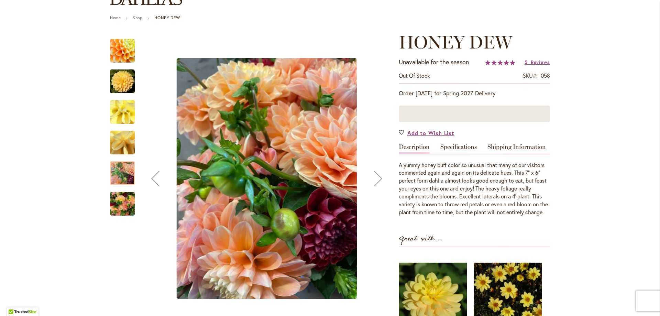
click at [377, 180] on div "Next" at bounding box center [379, 179] width 28 height 28
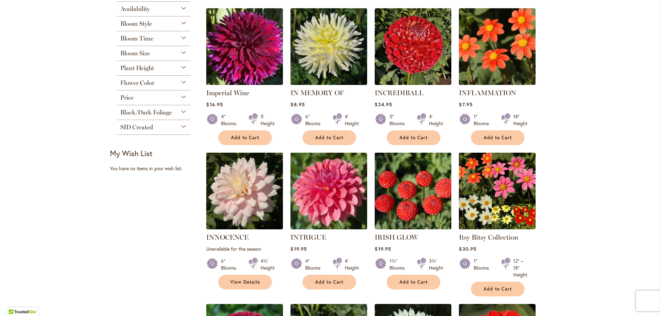
scroll to position [172, 0]
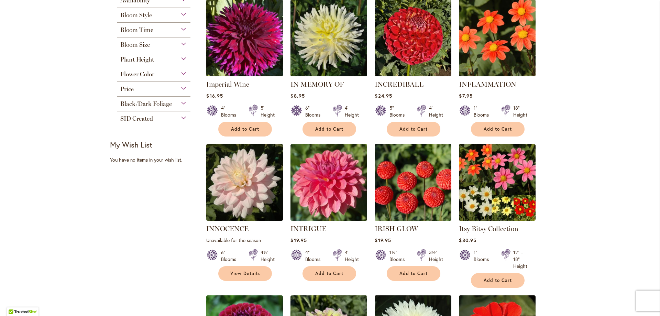
click at [400, 180] on img at bounding box center [413, 182] width 80 height 80
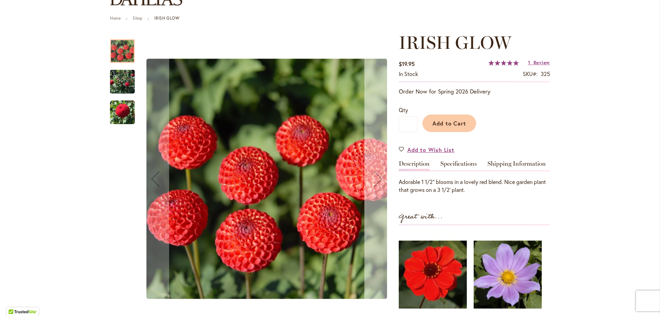
scroll to position [69, 0]
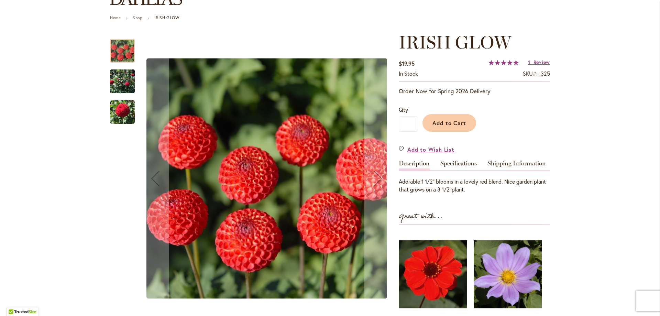
click at [114, 79] on img "IRISH GLOW" at bounding box center [122, 81] width 25 height 34
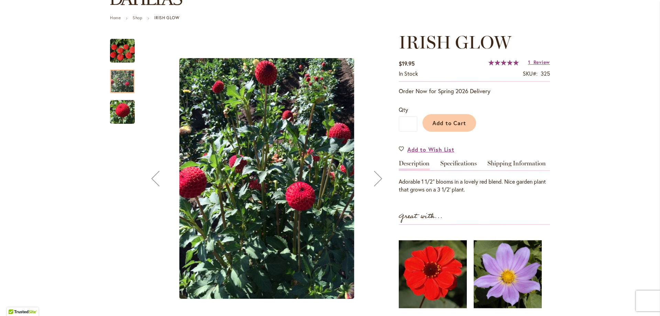
click at [121, 108] on img "IRISH GLOW" at bounding box center [122, 111] width 25 height 25
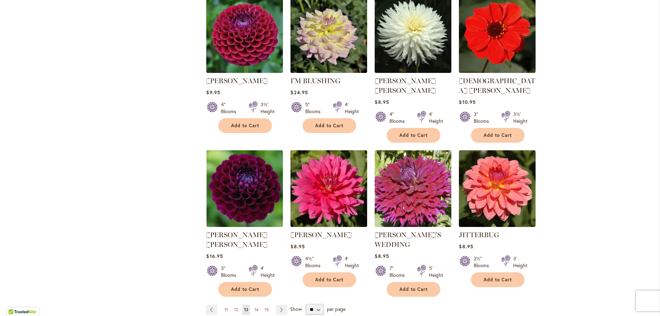
scroll to position [481, 0]
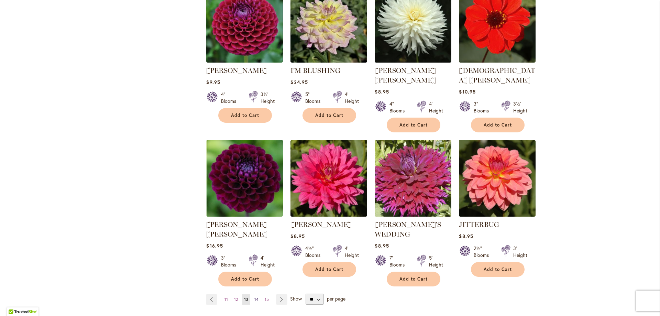
click at [254, 297] on span "14" at bounding box center [256, 299] width 4 height 5
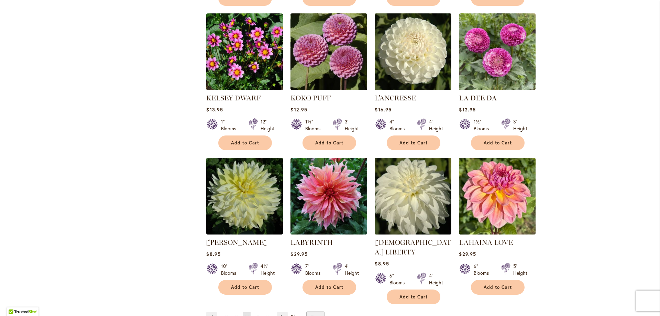
scroll to position [481, 0]
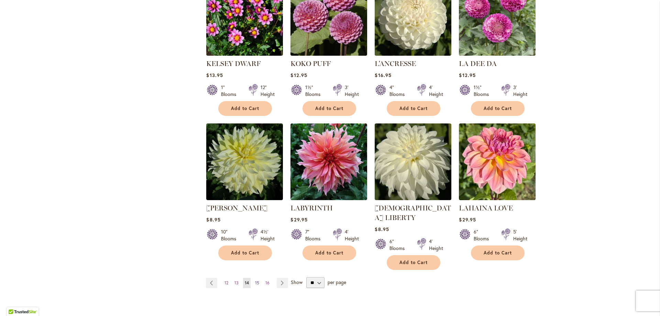
click at [253, 278] on link "Page 15" at bounding box center [257, 283] width 8 height 10
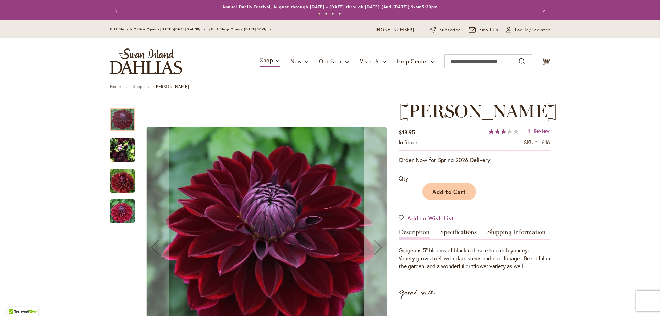
click at [379, 243] on div "Next" at bounding box center [379, 247] width 28 height 28
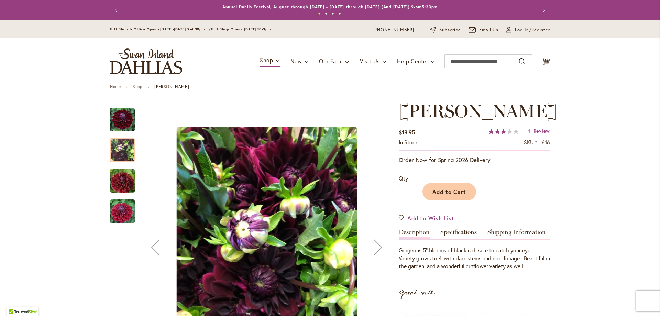
click at [379, 243] on div "Next" at bounding box center [379, 247] width 28 height 28
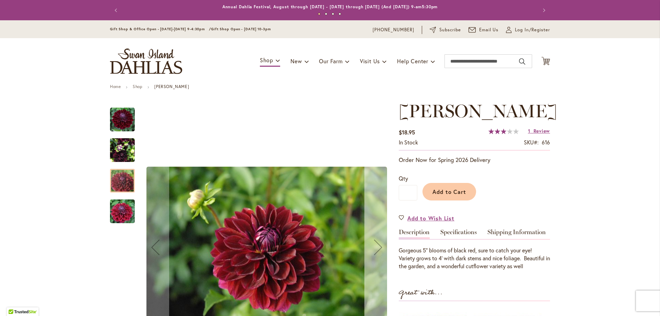
click at [379, 243] on div "Next" at bounding box center [379, 247] width 28 height 28
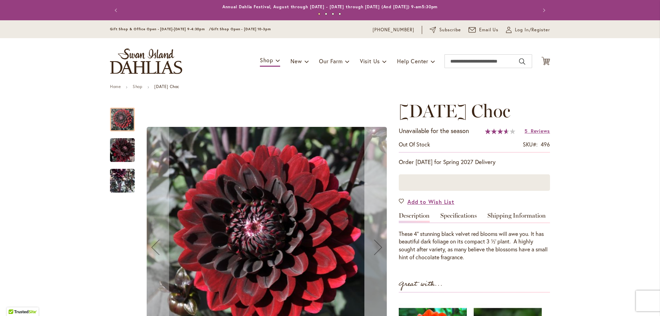
click at [377, 249] on div "Next" at bounding box center [379, 247] width 28 height 28
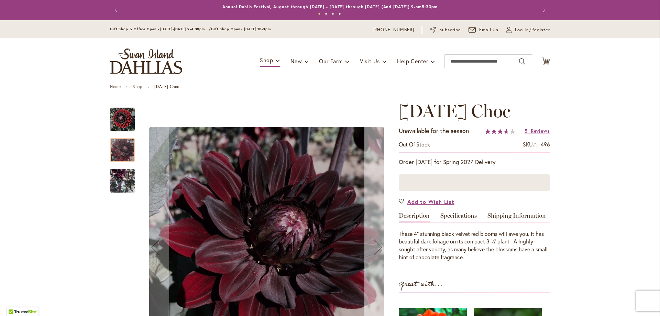
click at [378, 248] on div "Next" at bounding box center [379, 247] width 28 height 28
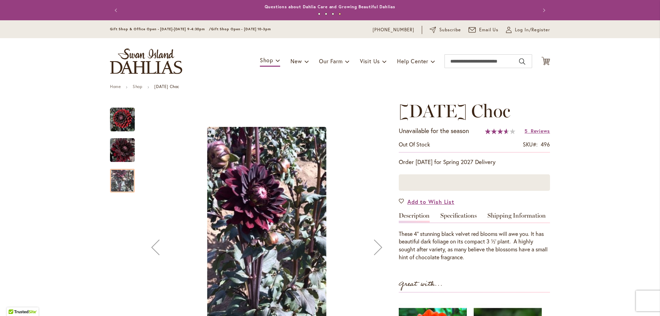
click at [375, 247] on div "Next" at bounding box center [379, 247] width 28 height 28
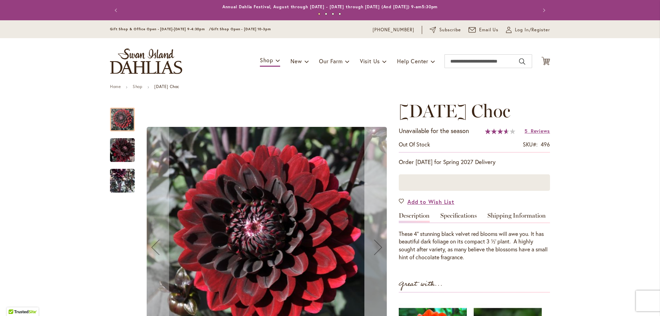
click at [374, 247] on div "Next" at bounding box center [379, 247] width 28 height 28
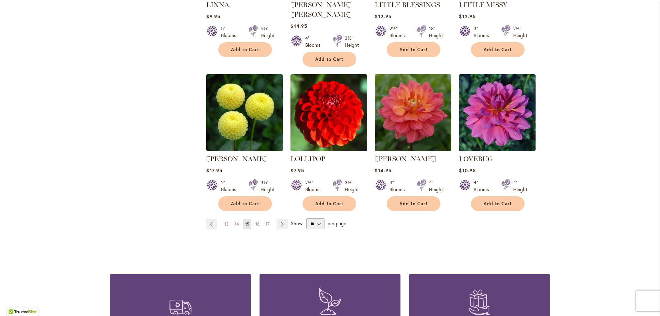
scroll to position [550, 0]
click at [256, 221] on span "16" at bounding box center [258, 223] width 4 height 5
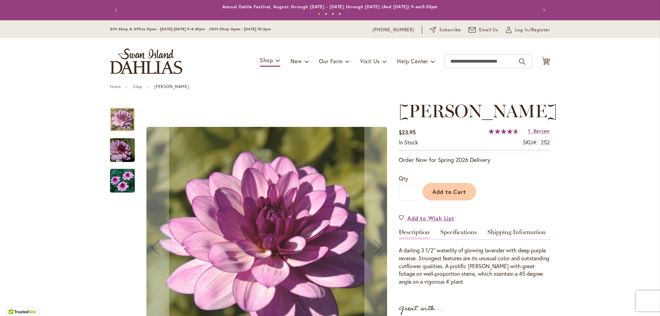
click at [122, 152] on img "LAUREN MICHELE" at bounding box center [123, 150] width 50 height 33
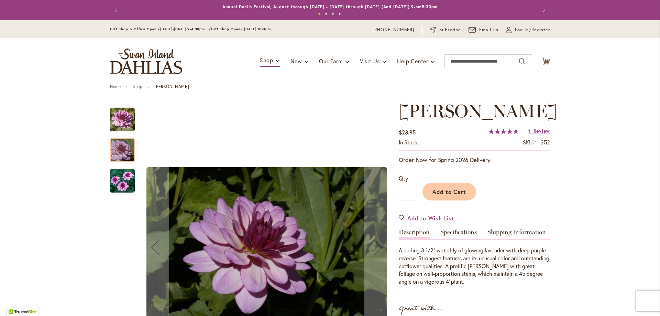
click at [116, 176] on img "LAUREN MICHELE" at bounding box center [122, 181] width 25 height 25
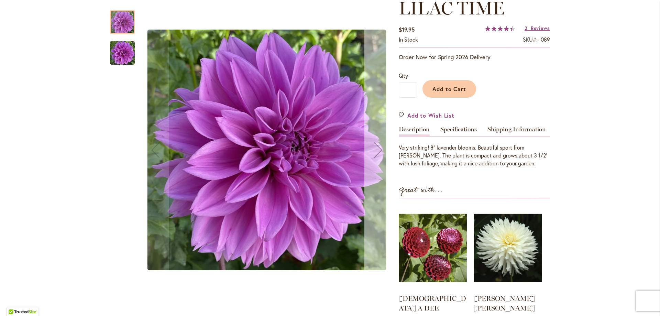
scroll to position [103, 0]
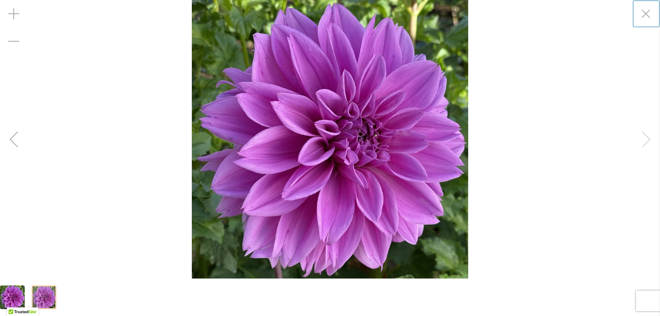
click at [54, 294] on div at bounding box center [44, 297] width 25 height 24
click at [42, 294] on div at bounding box center [44, 297] width 25 height 24
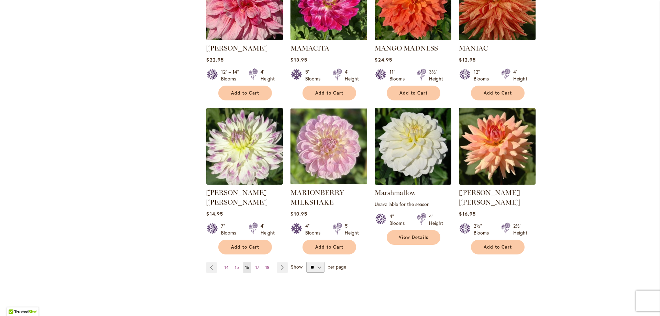
scroll to position [516, 0]
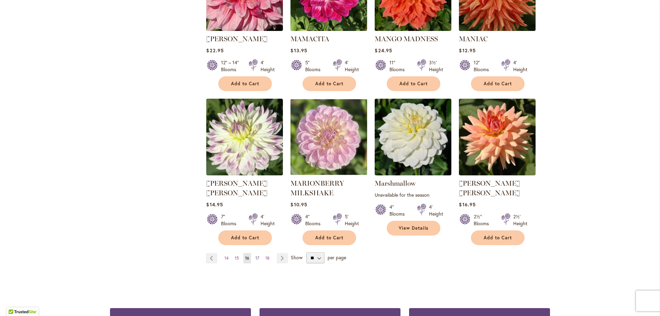
click at [256, 256] on span "17" at bounding box center [258, 258] width 4 height 5
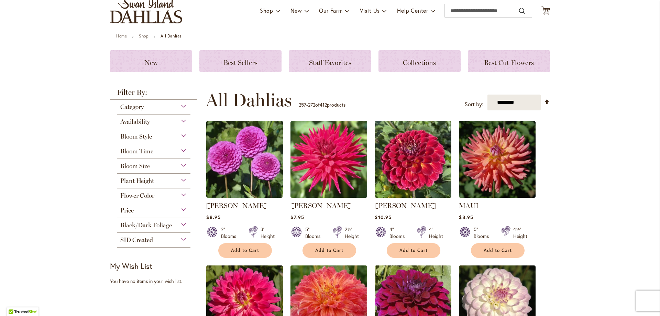
scroll to position [172, 0]
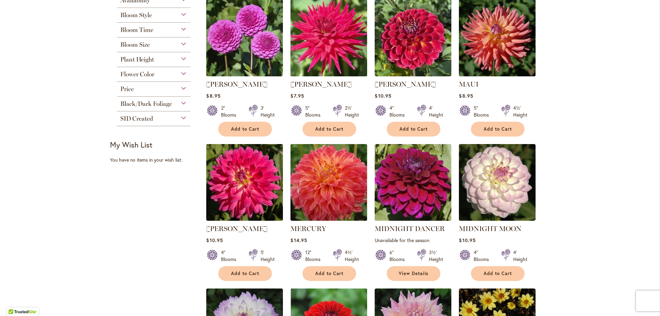
drag, startPoint x: 327, startPoint y: 206, endPoint x: 354, endPoint y: 60, distance: 148.5
click at [354, 60] on img at bounding box center [329, 38] width 80 height 80
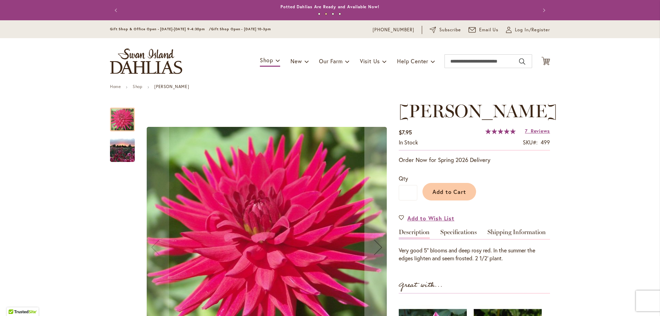
click at [121, 147] on img "MATILDA HUSTON" at bounding box center [123, 150] width 50 height 37
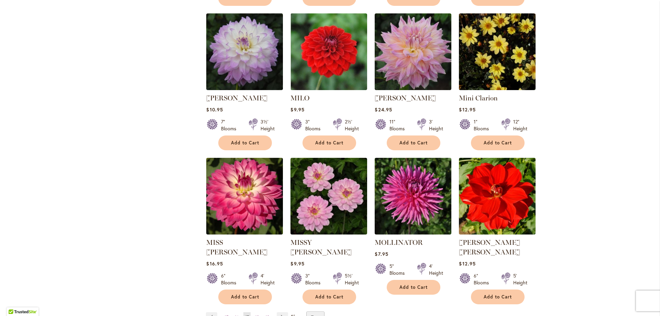
scroll to position [481, 0]
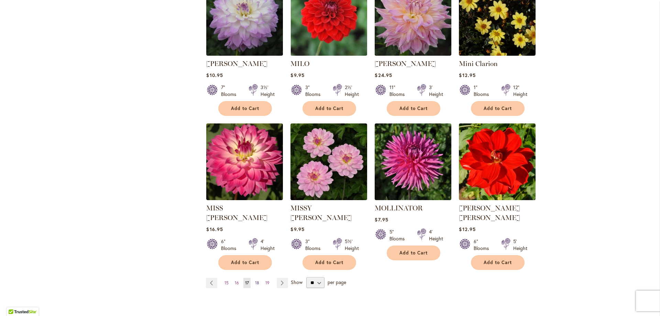
click at [257, 278] on link "Page 18" at bounding box center [257, 283] width 8 height 10
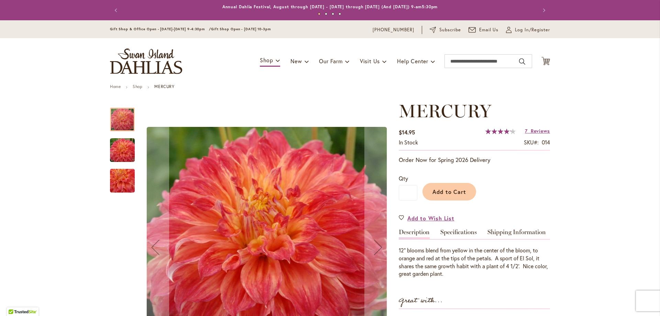
click at [125, 154] on img "Mercury" at bounding box center [123, 150] width 50 height 33
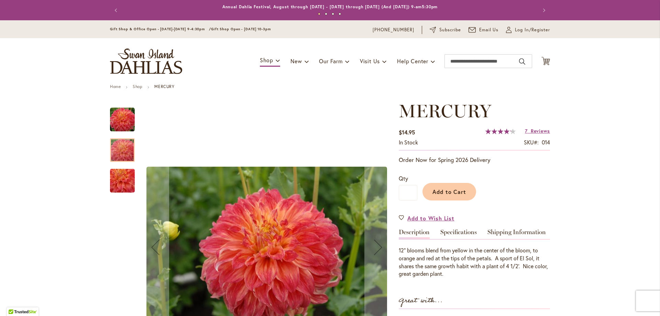
click at [122, 182] on img "Mercury" at bounding box center [123, 180] width 50 height 45
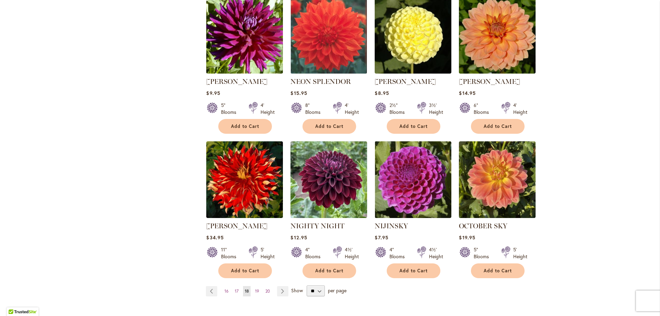
scroll to position [481, 0]
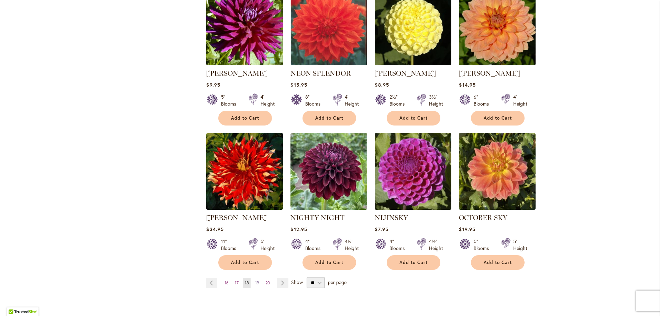
click at [255, 280] on span "19" at bounding box center [257, 282] width 4 height 5
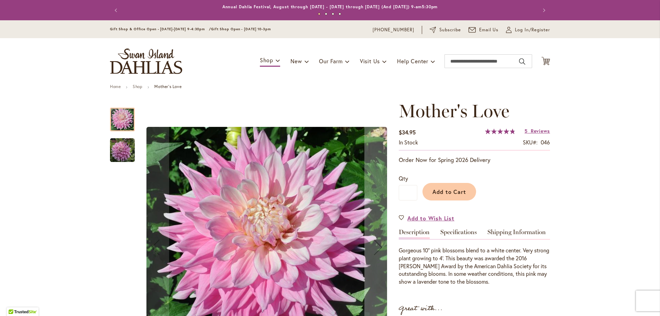
click at [112, 149] on img "Mother's Love" at bounding box center [122, 150] width 25 height 25
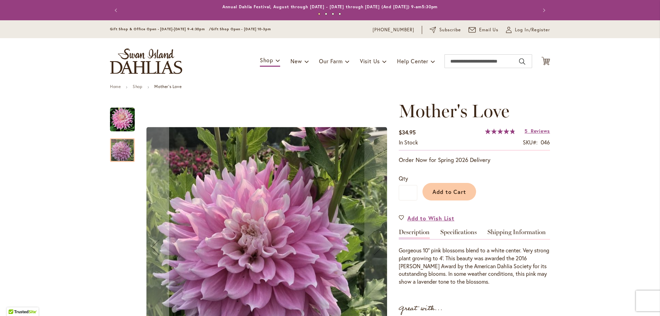
click at [115, 148] on div at bounding box center [122, 150] width 25 height 24
click at [119, 122] on img "Mother's Love" at bounding box center [122, 119] width 25 height 25
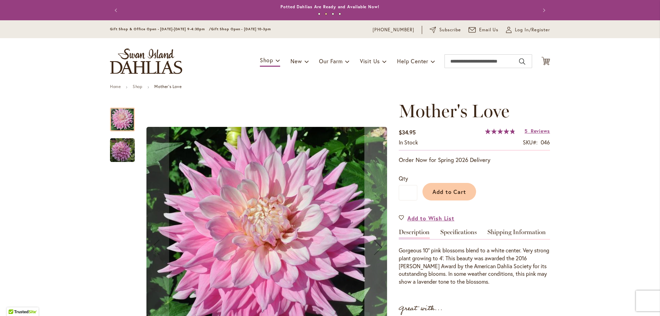
click at [121, 149] on img "Mother's Love" at bounding box center [122, 150] width 25 height 25
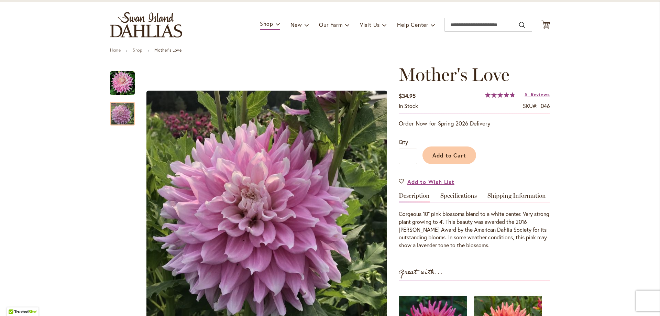
scroll to position [34, 0]
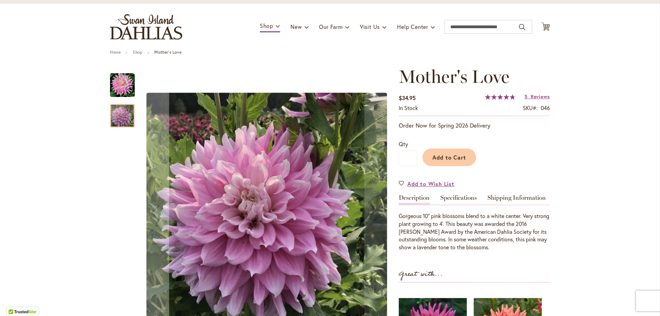
click at [343, 244] on img "Mother's Love" at bounding box center [266, 213] width 241 height 240
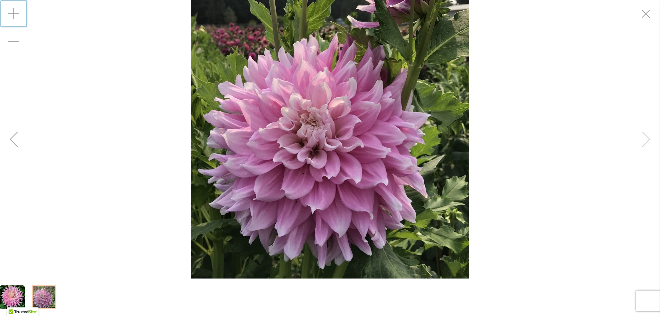
click at [14, 10] on div "Zoom in" at bounding box center [14, 14] width 28 height 28
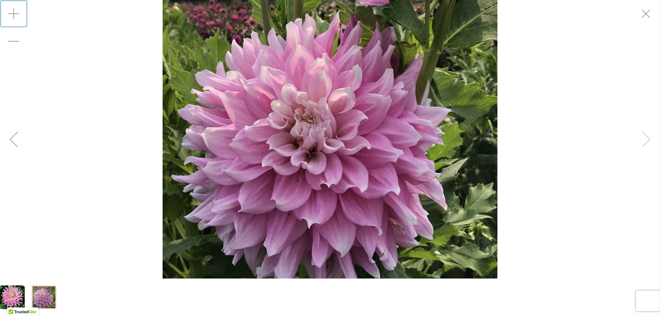
click at [14, 10] on div "Zoom in" at bounding box center [14, 14] width 28 height 28
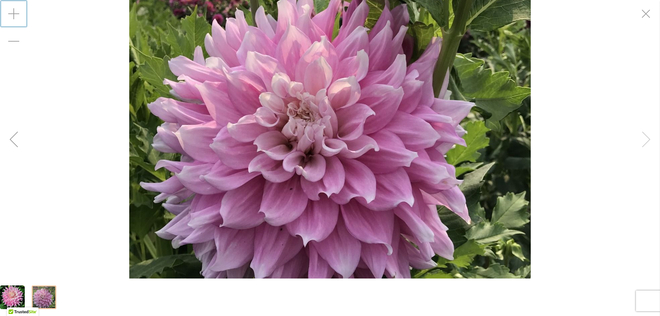
click at [14, 10] on div "Zoom in" at bounding box center [14, 14] width 28 height 28
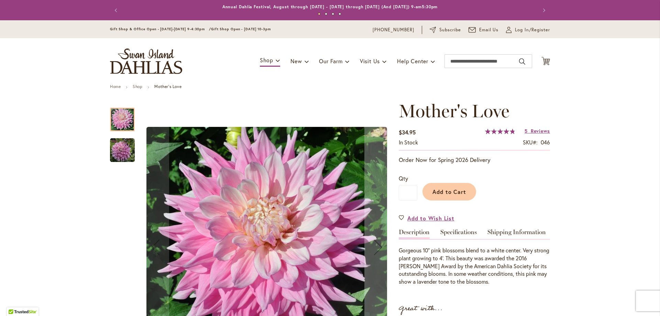
click at [114, 148] on img "Mother's Love" at bounding box center [122, 150] width 25 height 25
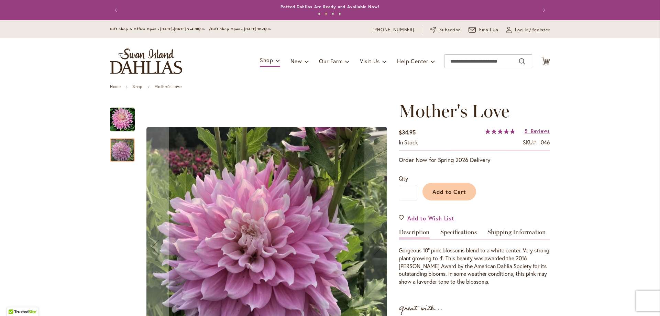
click at [119, 116] on img "Mother's Love" at bounding box center [122, 119] width 25 height 25
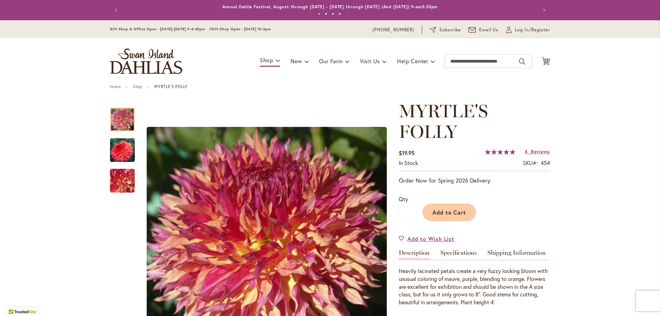
scroll to position [69, 0]
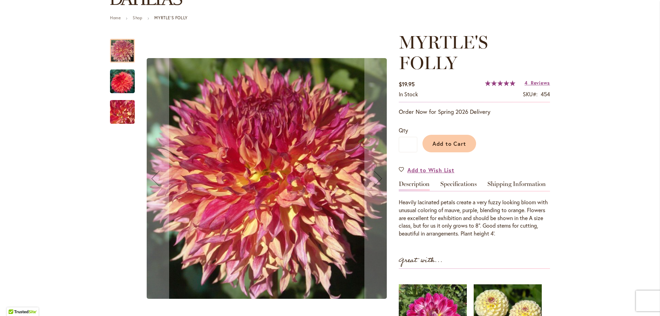
click at [114, 89] on img "MYRTLE'S FOLLY" at bounding box center [122, 81] width 25 height 25
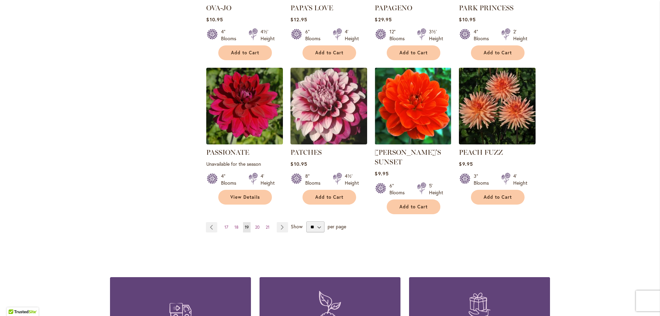
scroll to position [550, 0]
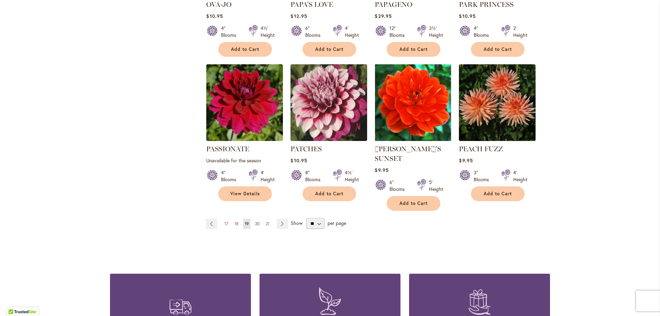
click at [255, 221] on span "20" at bounding box center [257, 223] width 4 height 5
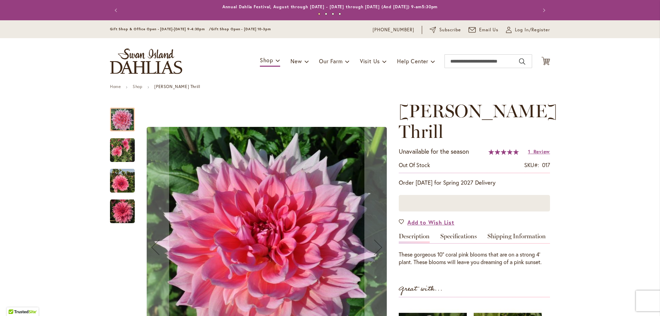
click at [121, 151] on img "Otto's Thrill" at bounding box center [122, 150] width 25 height 25
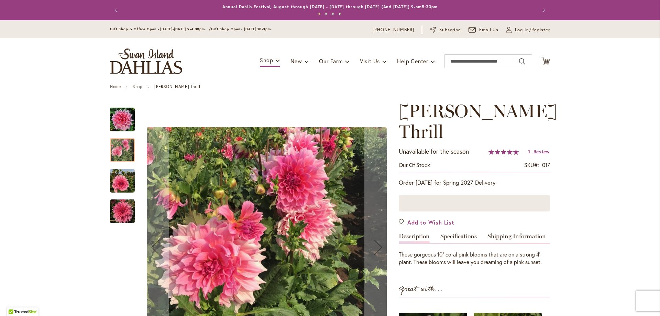
click at [118, 184] on img "Otto's Thrill" at bounding box center [122, 181] width 25 height 25
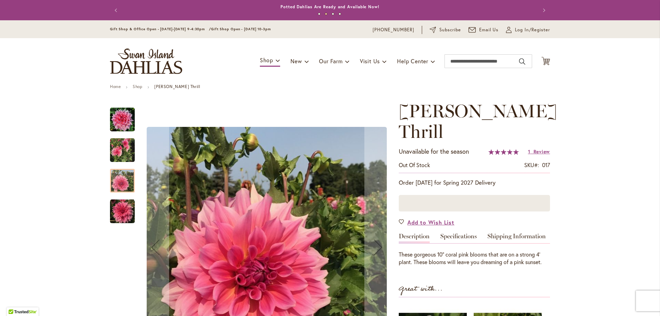
click at [117, 206] on img "Otto's Thrill" at bounding box center [122, 211] width 25 height 25
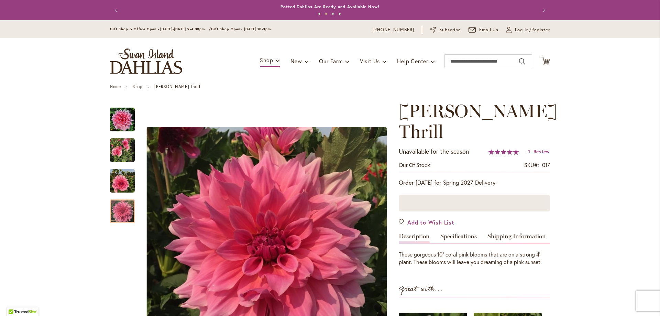
scroll to position [69, 0]
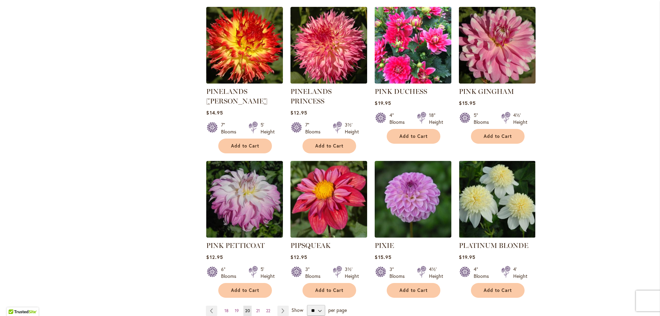
scroll to position [481, 0]
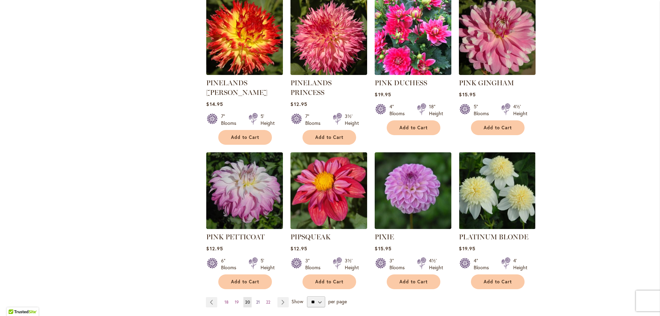
click at [256, 300] on span "21" at bounding box center [258, 302] width 4 height 5
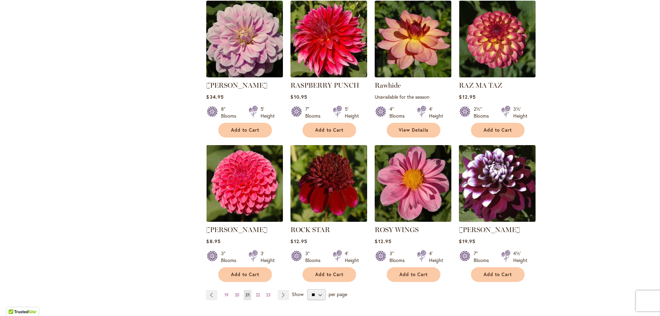
scroll to position [481, 0]
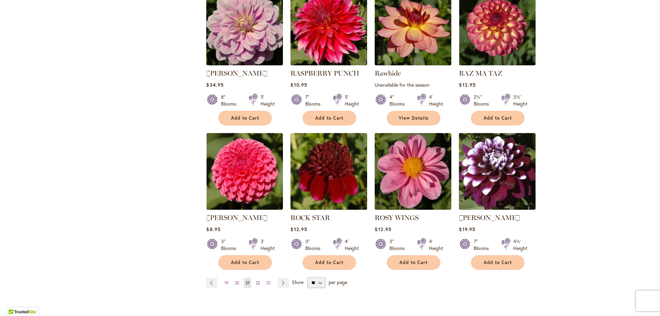
click at [256, 283] on span "22" at bounding box center [258, 282] width 4 height 5
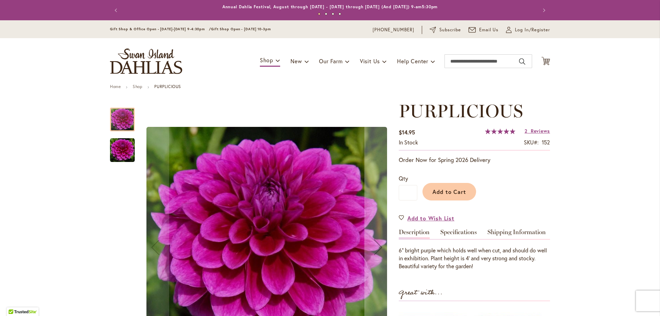
click at [110, 147] on img "PURPLICIOUS" at bounding box center [122, 150] width 25 height 25
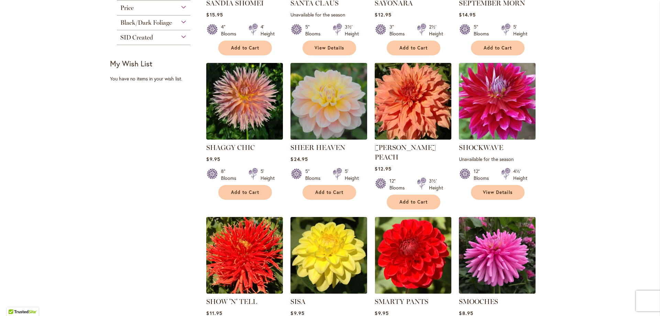
scroll to position [275, 0]
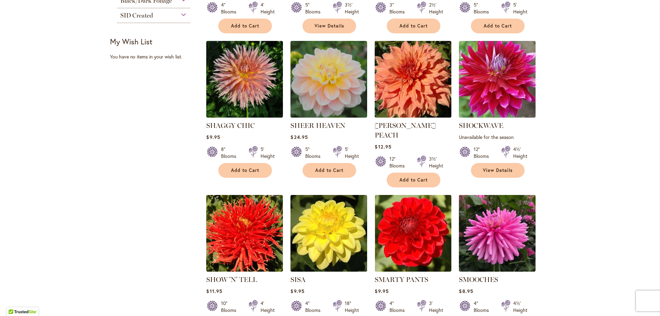
click at [598, 231] on div "Skip to Content Gift Shop & Office Open - Monday-Friday 9-4:30pm / Gift Shop Op…" at bounding box center [330, 294] width 660 height 1098
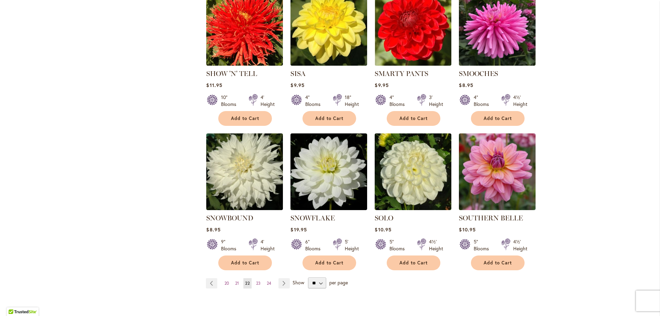
scroll to position [481, 0]
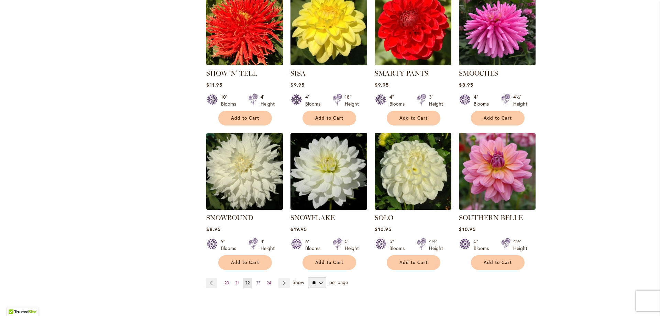
click at [256, 280] on span "23" at bounding box center [258, 282] width 4 height 5
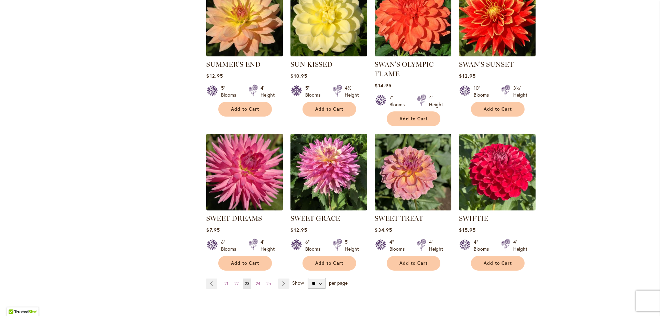
scroll to position [481, 0]
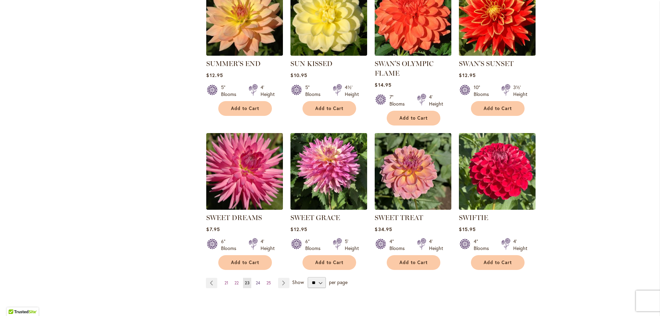
click at [254, 285] on link "Page 24" at bounding box center [258, 283] width 8 height 10
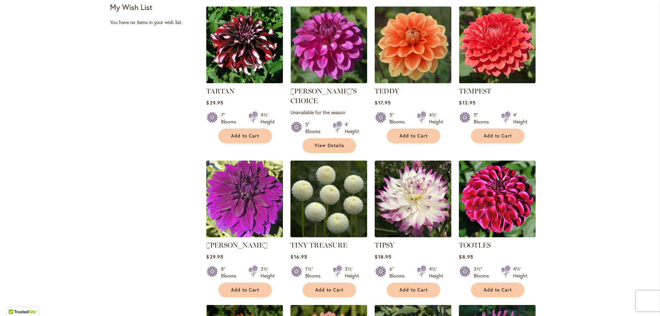
scroll to position [413, 0]
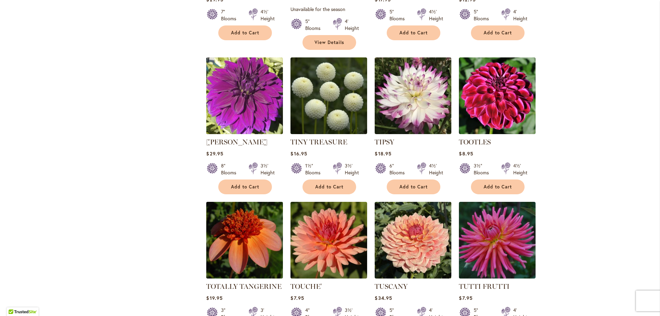
click at [241, 218] on img at bounding box center [245, 240] width 80 height 80
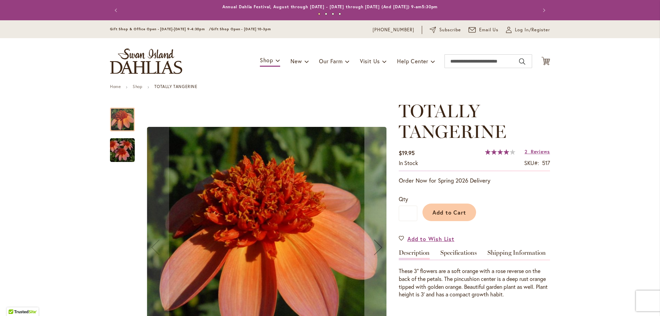
click at [123, 143] on img "TOTALLY TANGERINE" at bounding box center [123, 150] width 50 height 33
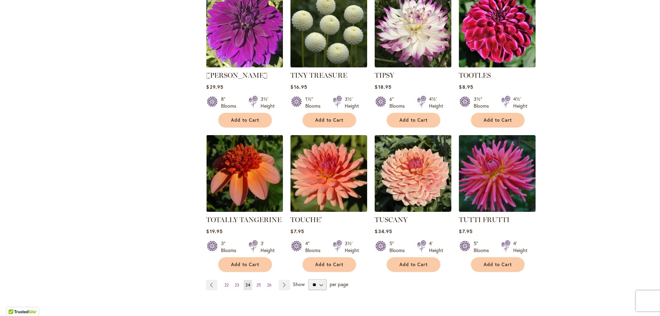
scroll to position [516, 0]
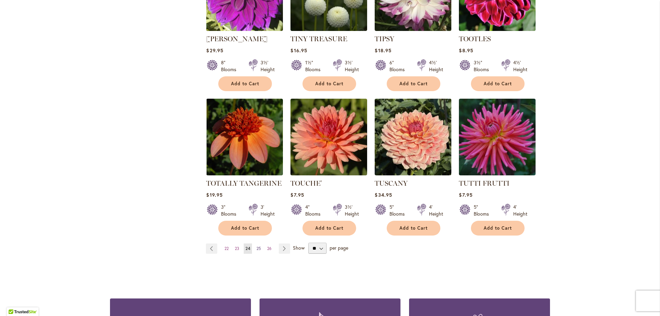
click at [257, 246] on span "25" at bounding box center [259, 248] width 4 height 5
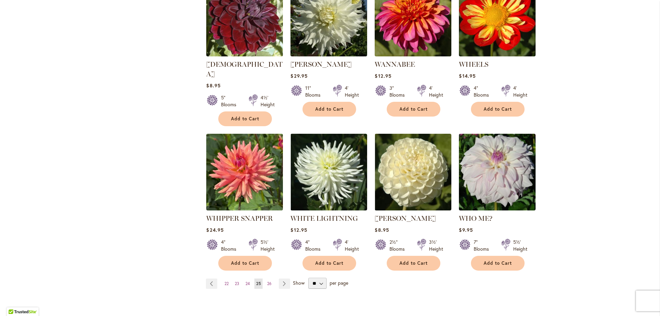
scroll to position [481, 0]
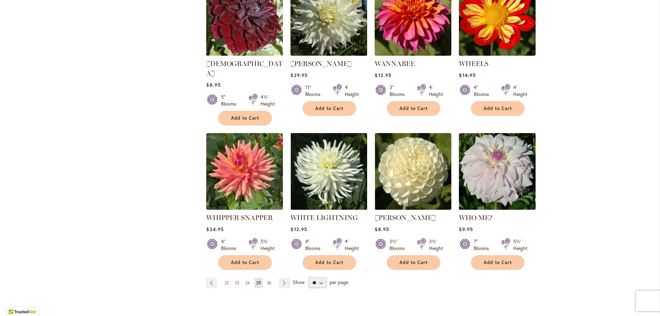
click at [267, 280] on span "26" at bounding box center [269, 282] width 4 height 5
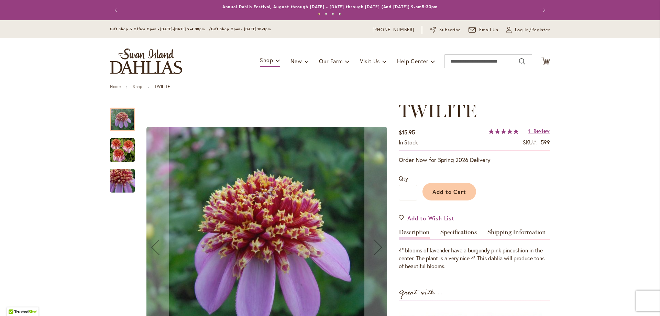
click at [125, 149] on img "TWILITE" at bounding box center [122, 150] width 25 height 25
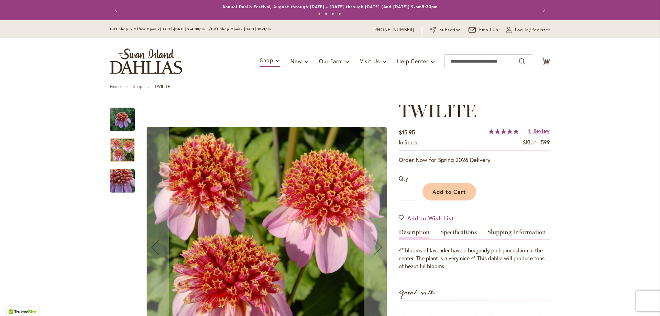
click at [120, 193] on div at bounding box center [122, 204] width 25 height 206
click at [117, 187] on img "TWILITE" at bounding box center [123, 180] width 50 height 47
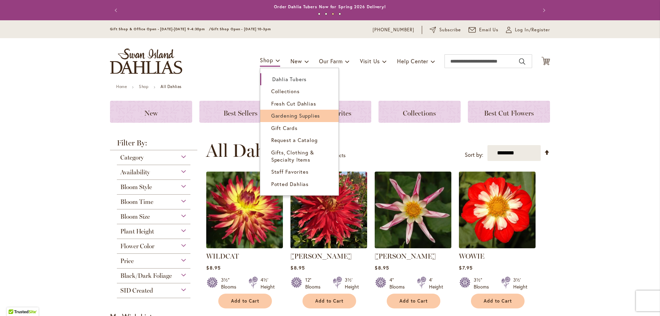
click at [289, 113] on span "Gardening Supplies" at bounding box center [295, 115] width 49 height 7
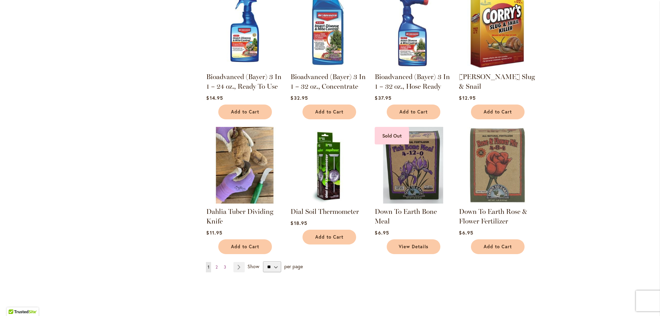
scroll to position [413, 0]
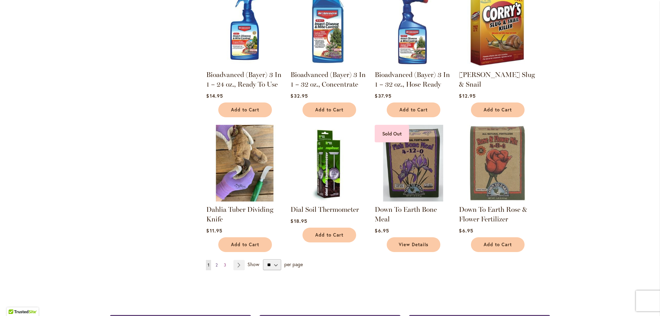
click at [216, 264] on span "2" at bounding box center [217, 264] width 2 height 5
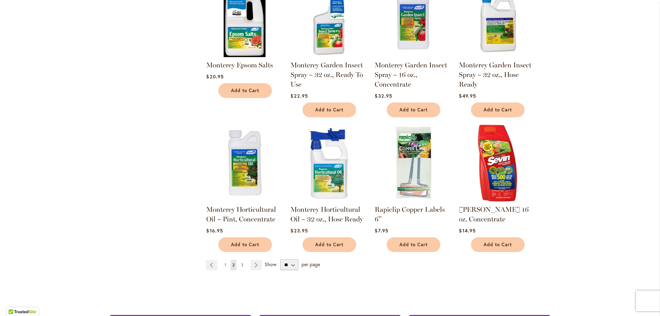
scroll to position [481, 0]
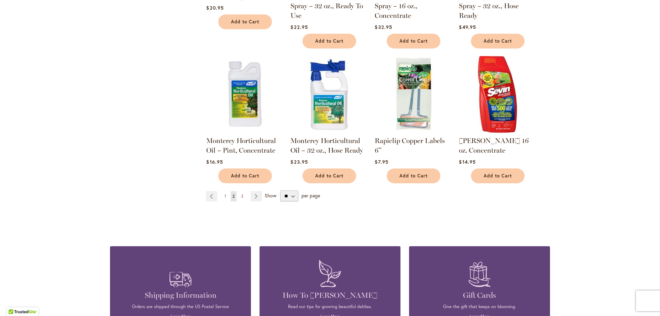
click at [223, 191] on link "Page 1" at bounding box center [225, 196] width 5 height 10
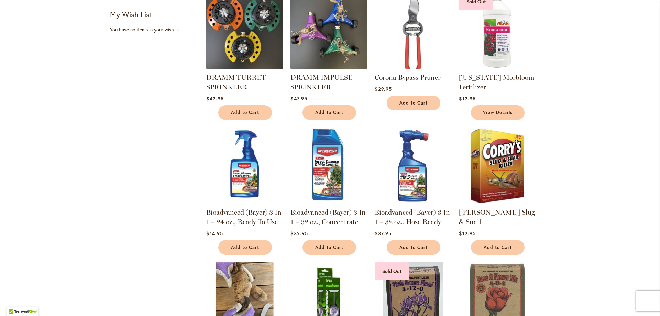
scroll to position [413, 0]
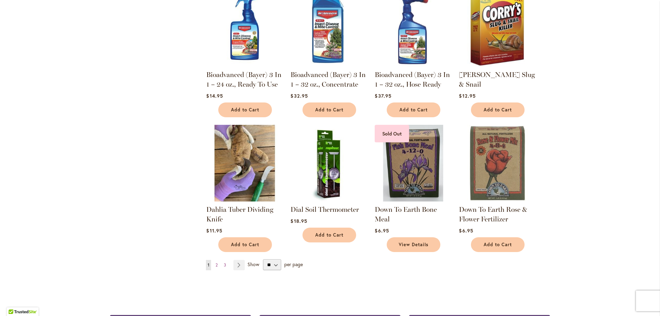
click at [257, 169] on img at bounding box center [245, 163] width 80 height 80
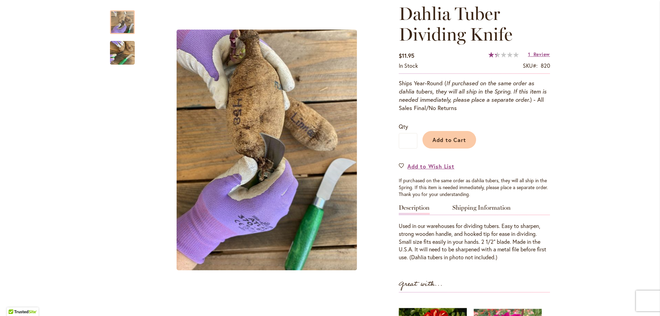
scroll to position [103, 0]
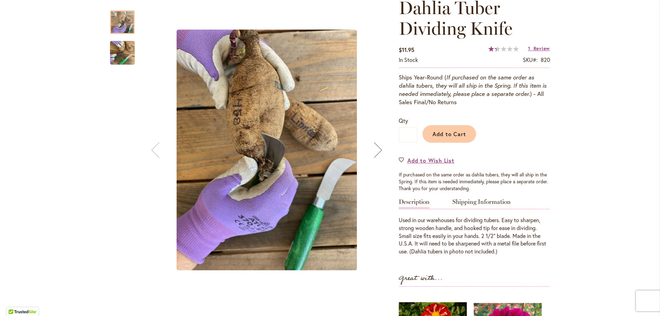
drag, startPoint x: 128, startPoint y: 52, endPoint x: 120, endPoint y: 43, distance: 11.9
click at [128, 53] on img "Dahlia Tuber Dividing Knife" at bounding box center [122, 52] width 25 height 33
